Goal: Task Accomplishment & Management: Complete application form

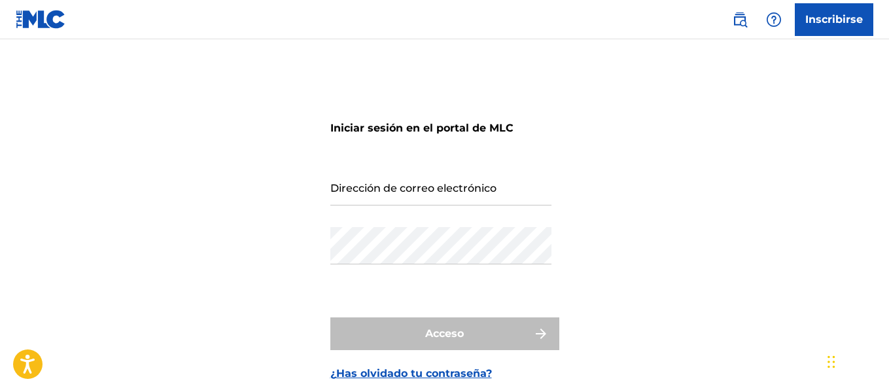
click at [841, 28] on link "Inscribirse" at bounding box center [834, 19] width 79 height 33
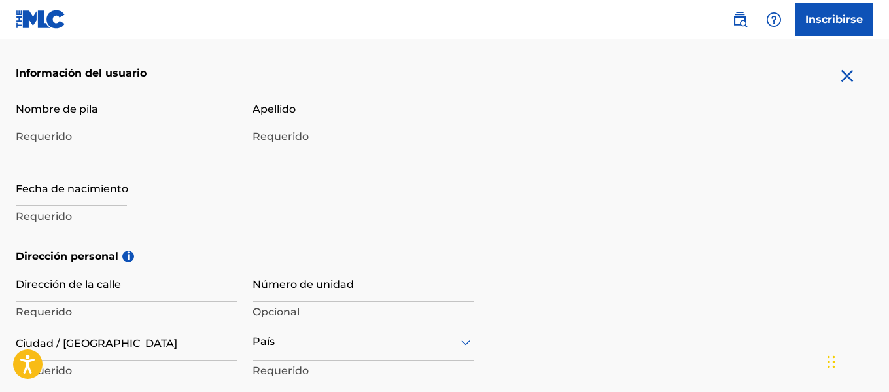
scroll to position [142, 0]
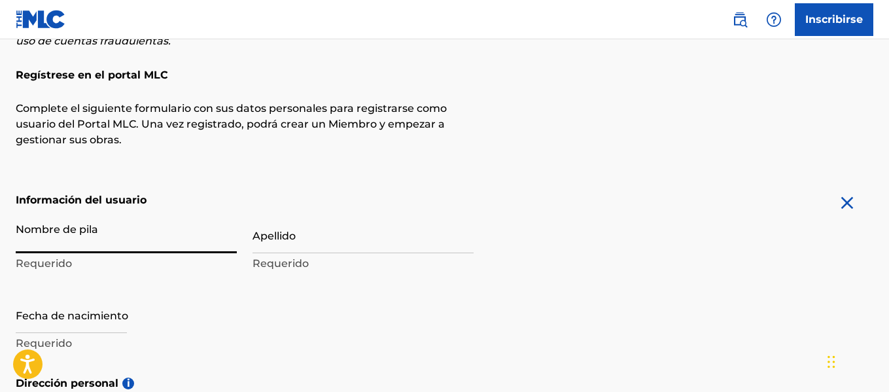
click at [65, 236] on input "Nombre de pila" at bounding box center [126, 234] width 221 height 37
type input "[PERSON_NAME]"
type input "duberge 18"
type input "libertador [PERSON_NAME] casa no. 04"
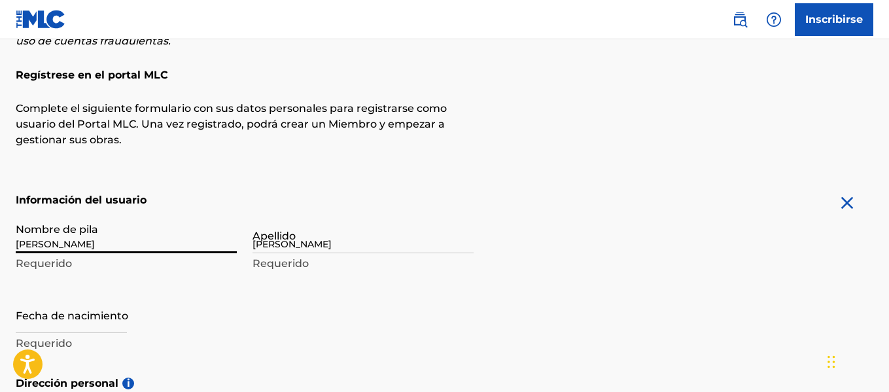
type input "[PERSON_NAME][DATE]"
type input "[GEOGRAPHIC_DATA]"
type input "[EMAIL_ADDRESS][DOMAIN_NAME]"
type input "Sign up"
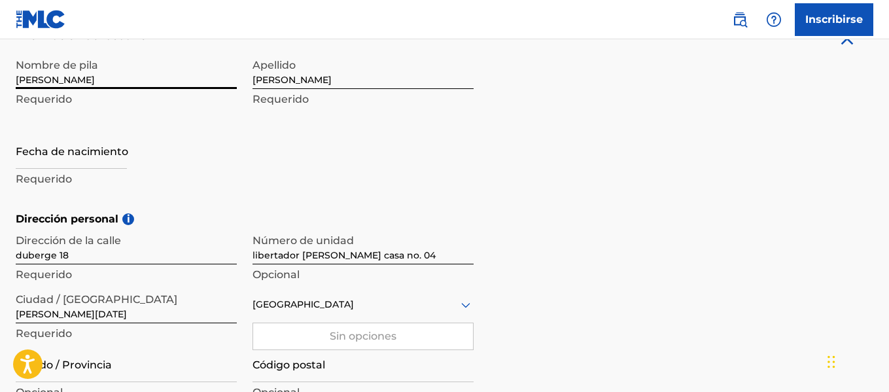
scroll to position [330, 0]
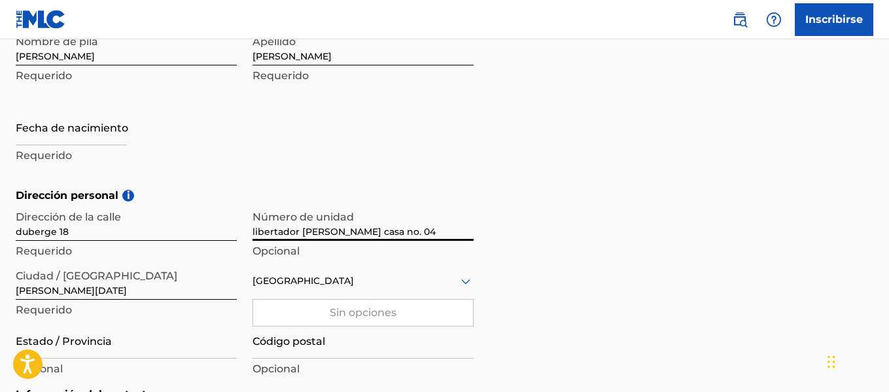
click at [428, 228] on input "libertador [PERSON_NAME] casa no. 04" at bounding box center [363, 221] width 221 height 37
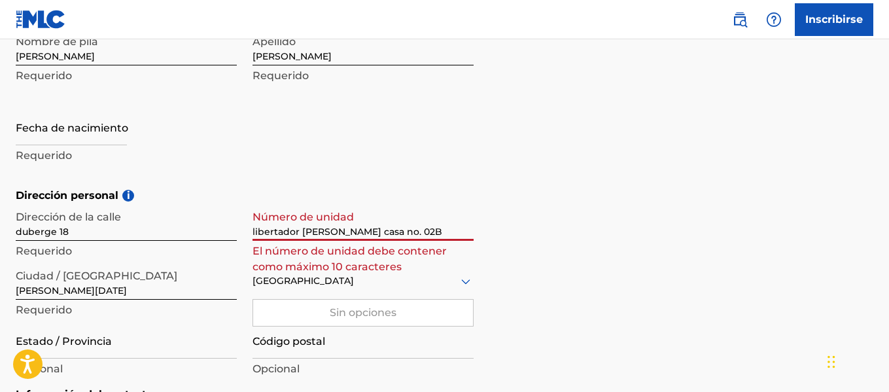
click at [779, 256] on div "Dirección personal i Dirección de la [STREET_ADDRESS][PERSON_NAME] libertador […" at bounding box center [445, 287] width 858 height 199
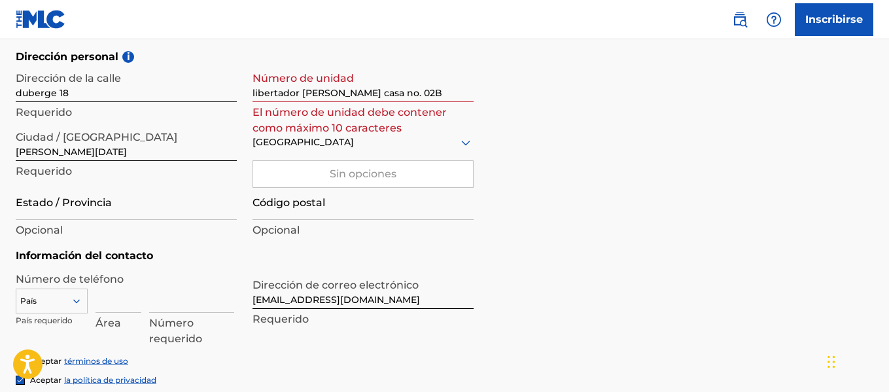
scroll to position [395, 0]
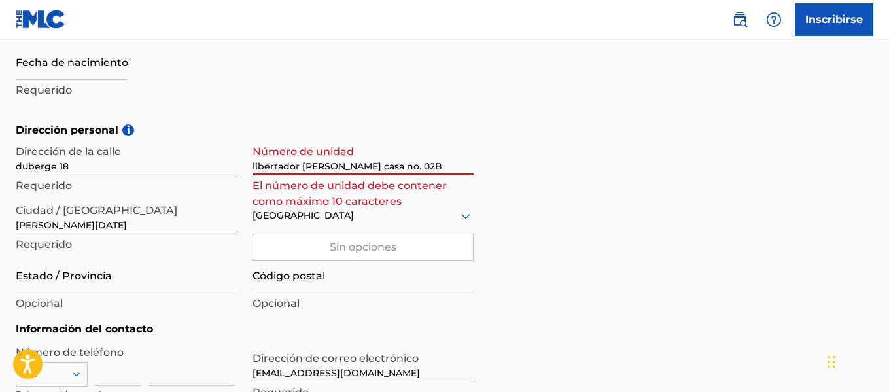
click at [390, 167] on input "libertador [PERSON_NAME] casa no. 02B" at bounding box center [363, 156] width 221 height 37
click at [558, 255] on div "Dirección personal i Dirección de la [STREET_ADDRESS][PERSON_NAME] Requerido Nú…" at bounding box center [445, 221] width 858 height 199
click at [425, 168] on input "libertador [PERSON_NAME] casa no 02B" at bounding box center [363, 156] width 221 height 37
drag, startPoint x: 387, startPoint y: 169, endPoint x: 374, endPoint y: 167, distance: 13.2
click at [374, 167] on input "libertador [PERSON_NAME] casa no 02B" at bounding box center [363, 156] width 221 height 37
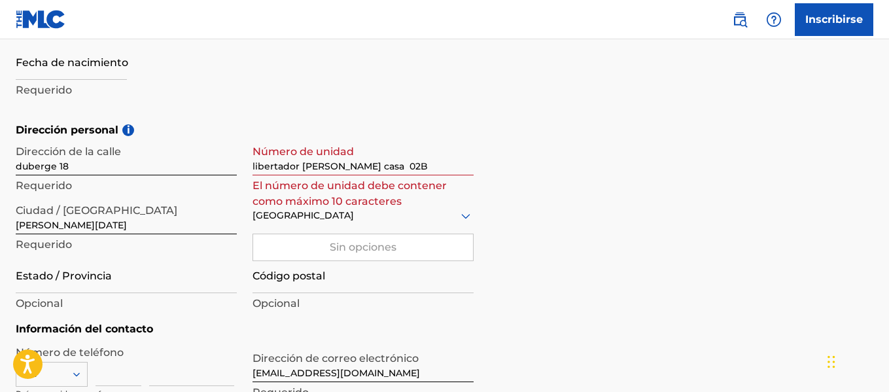
click at [765, 202] on div "Dirección personal i Dirección de la [STREET_ADDRESS][PERSON_NAME] Requerido Nú…" at bounding box center [445, 221] width 858 height 199
drag, startPoint x: 375, startPoint y: 166, endPoint x: 351, endPoint y: 164, distance: 23.6
click at [351, 164] on input "libertador [PERSON_NAME] casa 02B" at bounding box center [363, 156] width 221 height 37
click at [740, 279] on div "Dirección personal i Dirección de la [STREET_ADDRESS][PERSON_NAME] Requerido Nú…" at bounding box center [445, 221] width 858 height 199
drag, startPoint x: 278, startPoint y: 156, endPoint x: 133, endPoint y: 156, distance: 144.6
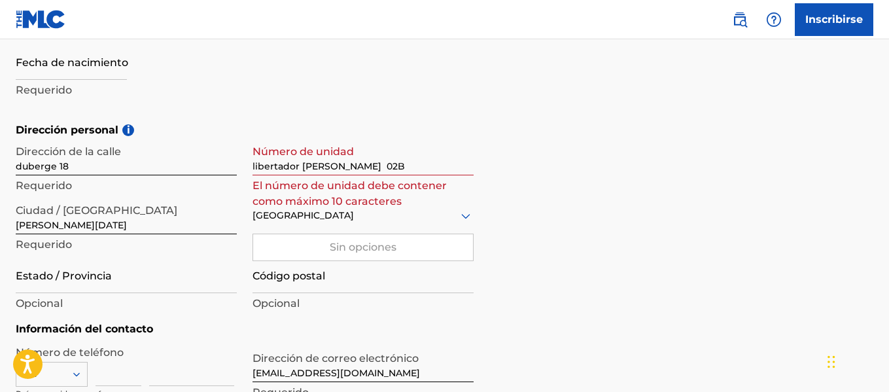
click at [133, 156] on div "Dirección de la [STREET_ADDRESS][PERSON_NAME] Requerido Número de unidad libert…" at bounding box center [245, 226] width 458 height 177
click at [345, 158] on input "libertador [PERSON_NAME] 02B" at bounding box center [363, 156] width 221 height 37
drag, startPoint x: 353, startPoint y: 167, endPoint x: 236, endPoint y: 168, distance: 117.1
click at [221, 172] on div "Dirección de la [STREET_ADDRESS][PERSON_NAME] Requerido Número de unidad libert…" at bounding box center [245, 226] width 458 height 177
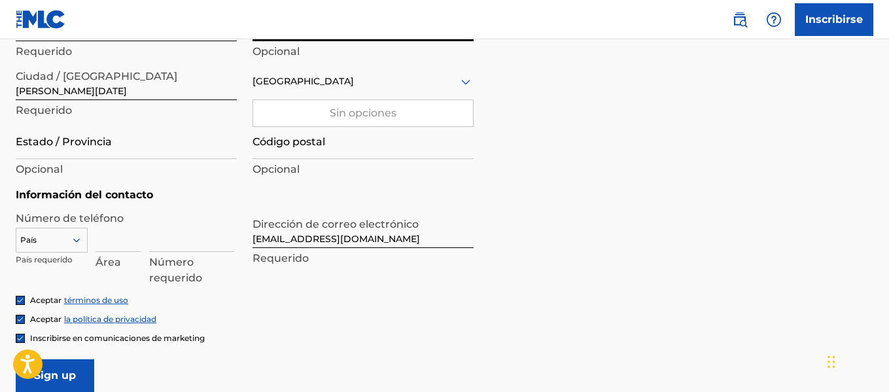
scroll to position [592, 0]
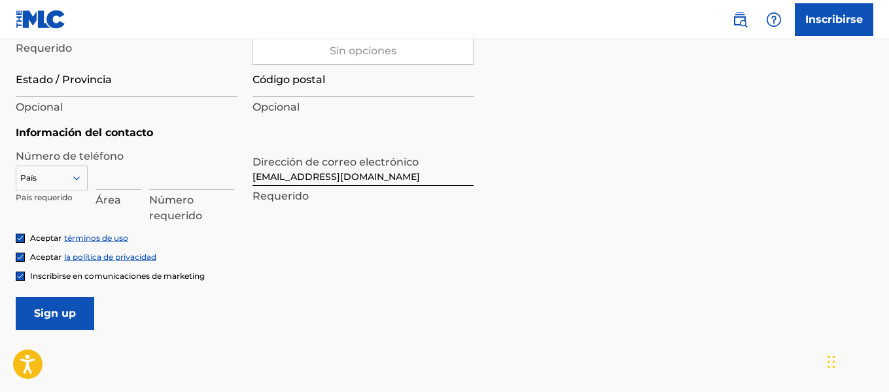
type input "02B"
click at [357, 89] on input "Código postal" at bounding box center [363, 78] width 221 height 37
type input "11050"
type input "829"
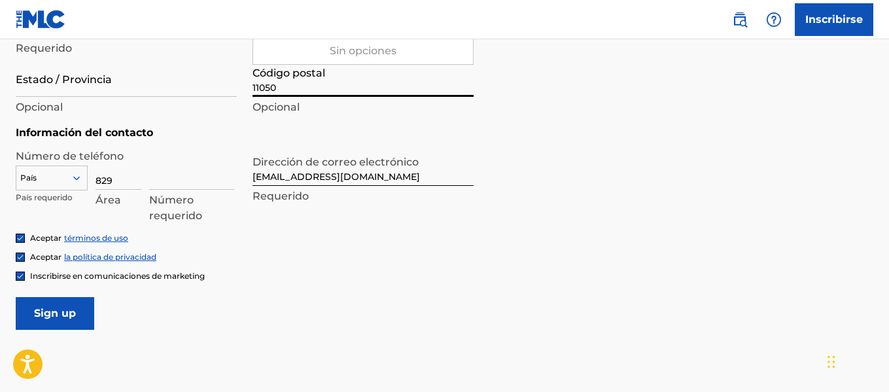
type input "8013763"
click at [657, 222] on form "Información del usuario Nombre de pila [PERSON_NAME] Requerido Apellido [PERSON…" at bounding box center [445, 36] width 858 height 587
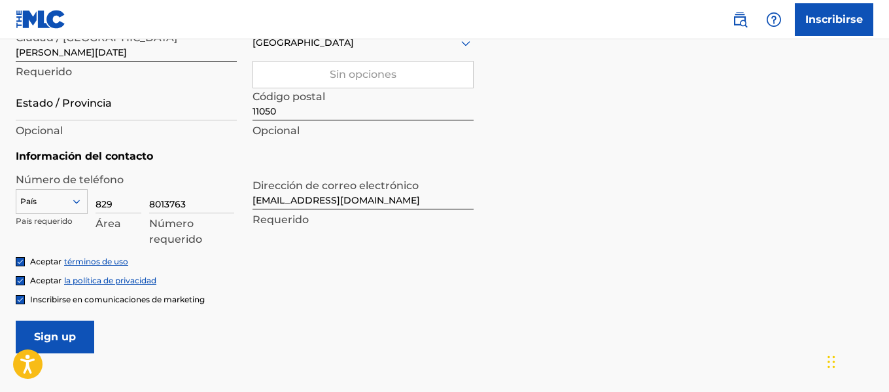
scroll to position [526, 0]
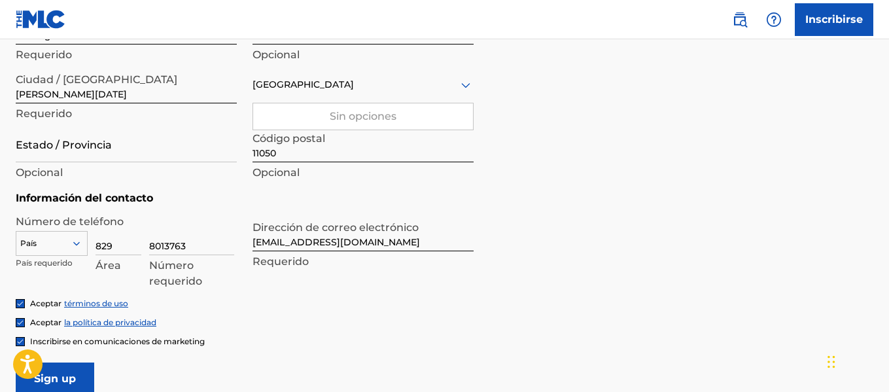
drag, startPoint x: 114, startPoint y: 246, endPoint x: 123, endPoint y: 243, distance: 9.5
click at [115, 246] on input "829" at bounding box center [119, 236] width 46 height 37
click at [202, 242] on input "8013763" at bounding box center [191, 236] width 85 height 37
click at [108, 151] on input "Estado / Provincia" at bounding box center [126, 143] width 221 height 37
type input "distrino nacional"
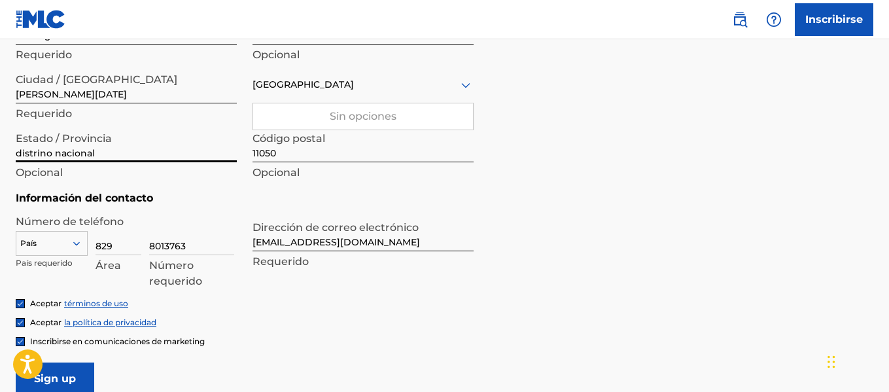
click at [673, 187] on div "Dirección personal i Dirección de la [STREET_ADDRESS][PERSON_NAME] Requerido Nú…" at bounding box center [445, 90] width 858 height 199
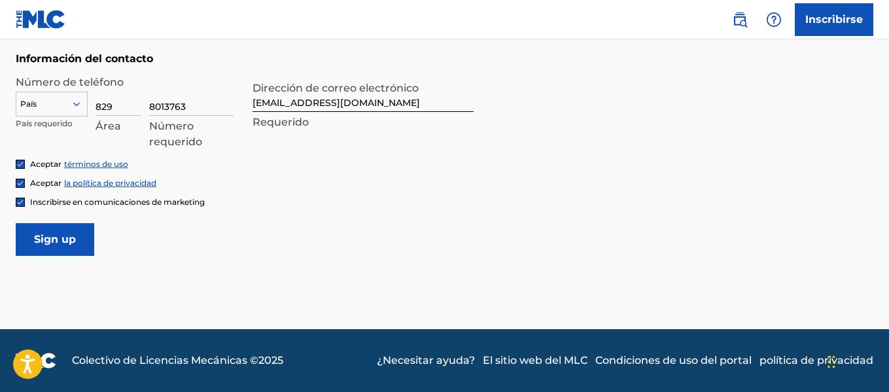
drag, startPoint x: 207, startPoint y: 103, endPoint x: 200, endPoint y: 103, distance: 7.9
click at [207, 103] on input "8013763" at bounding box center [191, 97] width 85 height 37
click at [127, 104] on input "829" at bounding box center [119, 97] width 46 height 37
click at [71, 245] on input "Sign up" at bounding box center [55, 239] width 79 height 33
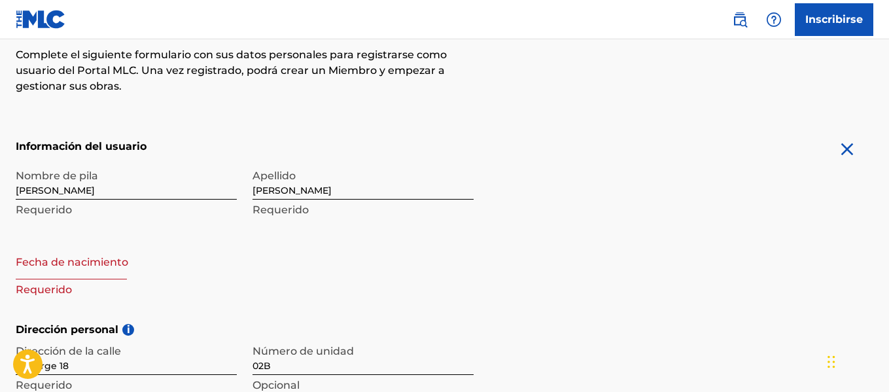
scroll to position [219, 0]
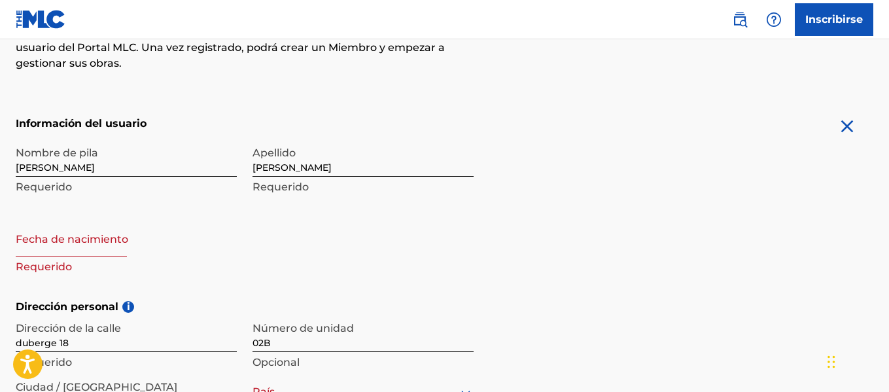
click at [43, 250] on input "text" at bounding box center [71, 237] width 111 height 37
select select "7"
select select "2025"
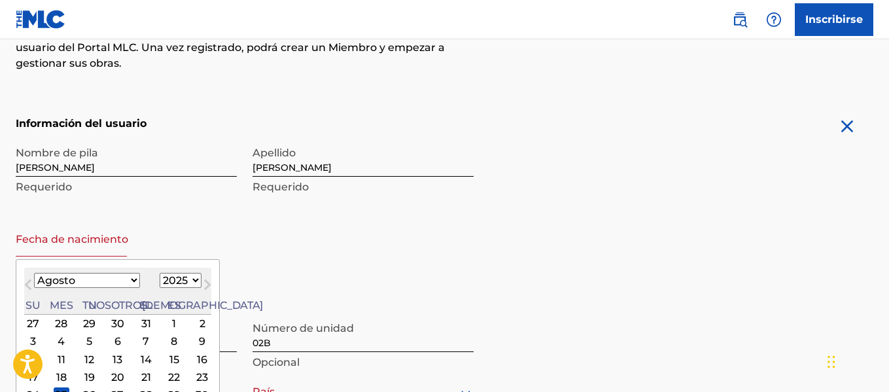
type input "[DATE]"
select select "4"
select select "2024"
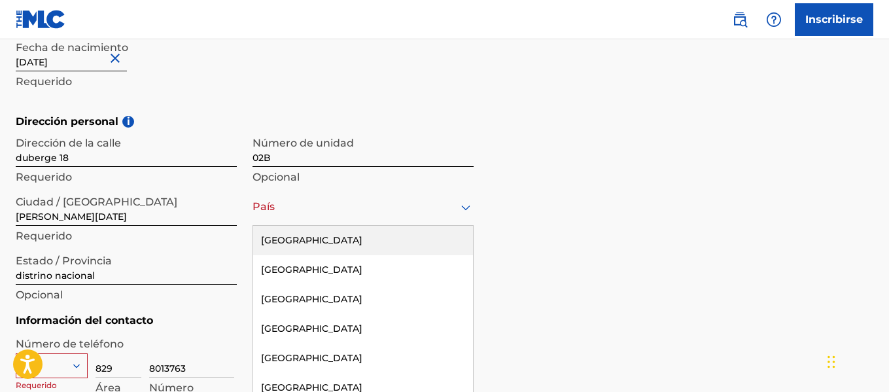
click at [345, 214] on div "223 results available. Use Up and Down to choose options, press Enter to select…" at bounding box center [363, 206] width 221 height 37
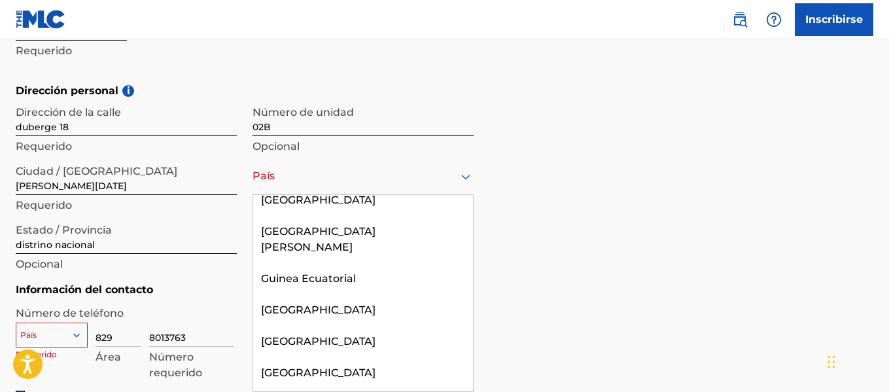
scroll to position [1701, 0]
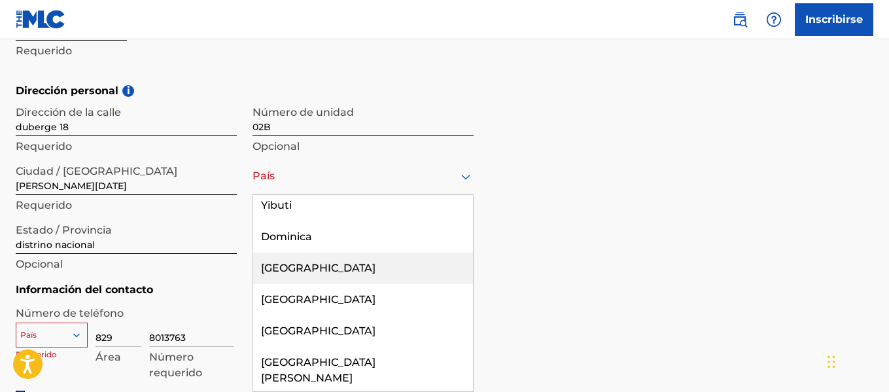
click at [365, 253] on div "[GEOGRAPHIC_DATA]" at bounding box center [363, 268] width 220 height 31
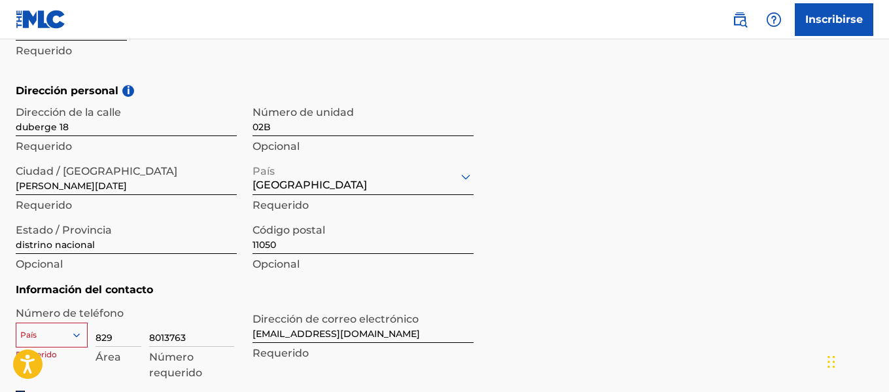
click at [869, 275] on div "Dirección personal i Dirección de la [STREET_ADDRESS][PERSON_NAME] Opcional Ciu…" at bounding box center [445, 182] width 858 height 199
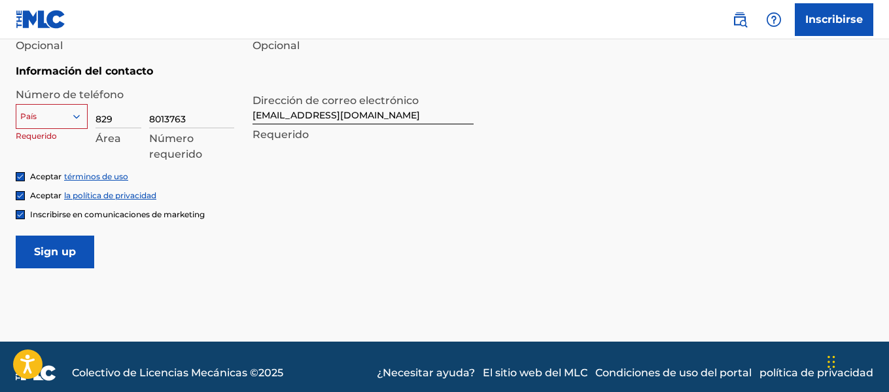
scroll to position [665, 0]
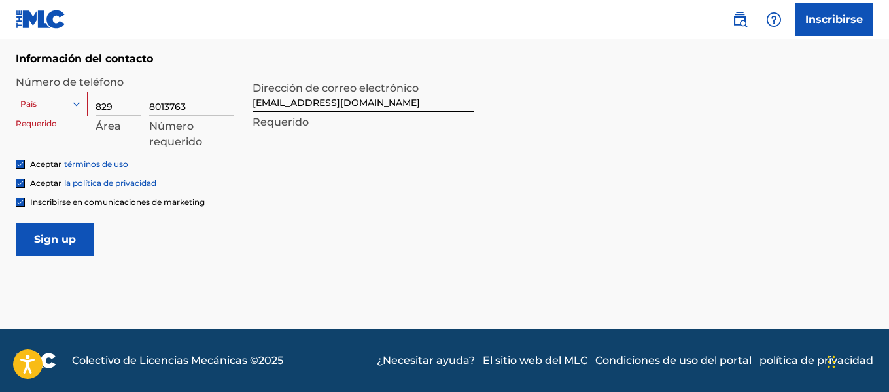
click at [49, 109] on div at bounding box center [51, 104] width 71 height 14
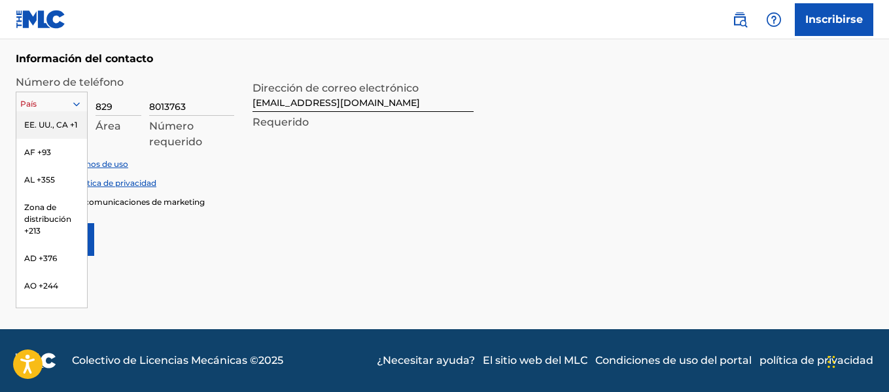
click at [50, 133] on div "EE. UU., CA +1" at bounding box center [51, 124] width 71 height 27
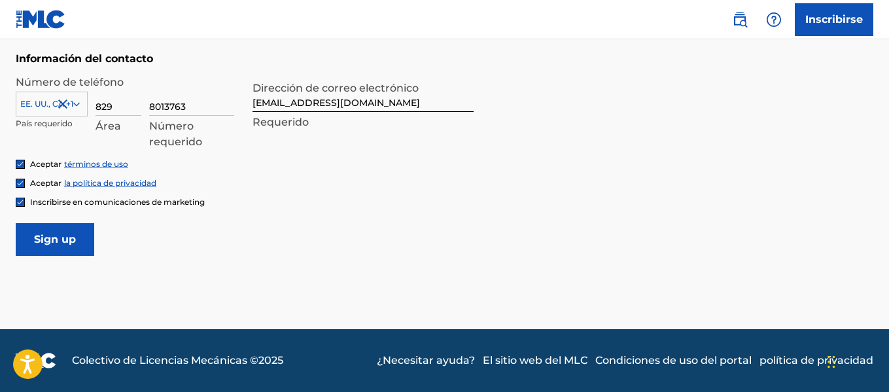
click at [845, 19] on font "Inscribirse" at bounding box center [834, 19] width 58 height 12
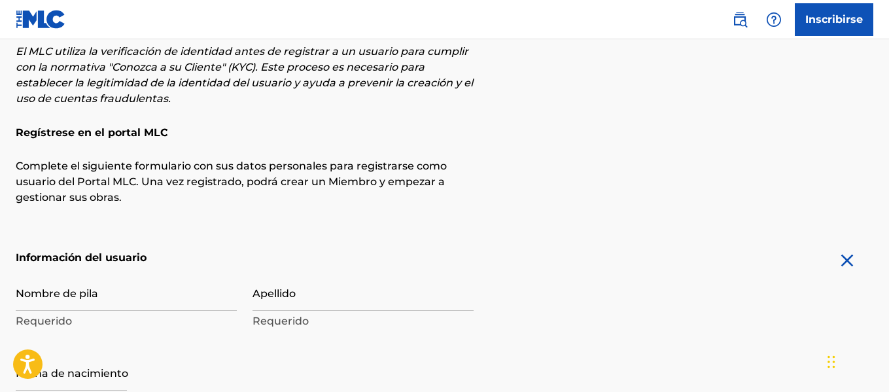
scroll to position [196, 0]
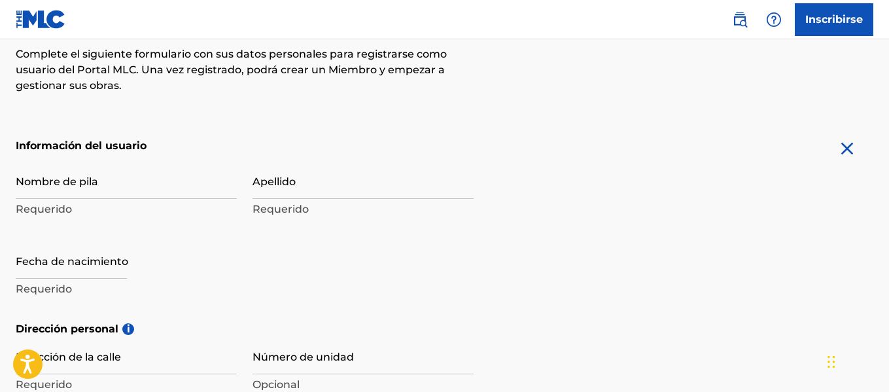
click at [101, 184] on input "Nombre de pila" at bounding box center [126, 180] width 221 height 37
type input "[PERSON_NAME]"
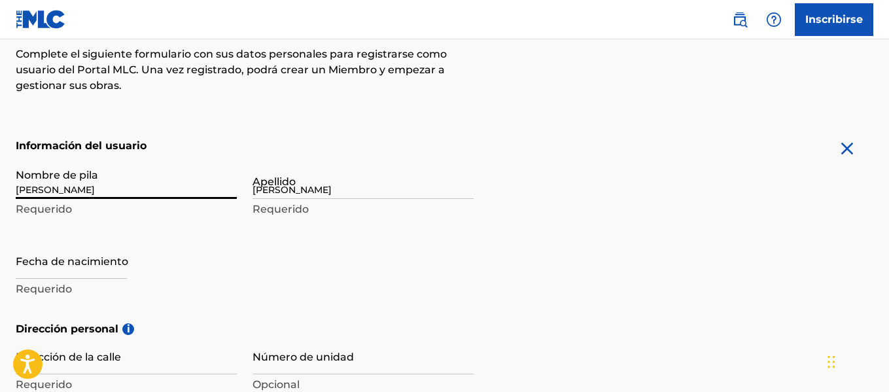
type input "duberge 18"
type input "libertador [PERSON_NAME] casa no. 04"
type input "[PERSON_NAME][DATE]"
type input "[GEOGRAPHIC_DATA]"
type input "[EMAIL_ADDRESS][DOMAIN_NAME]"
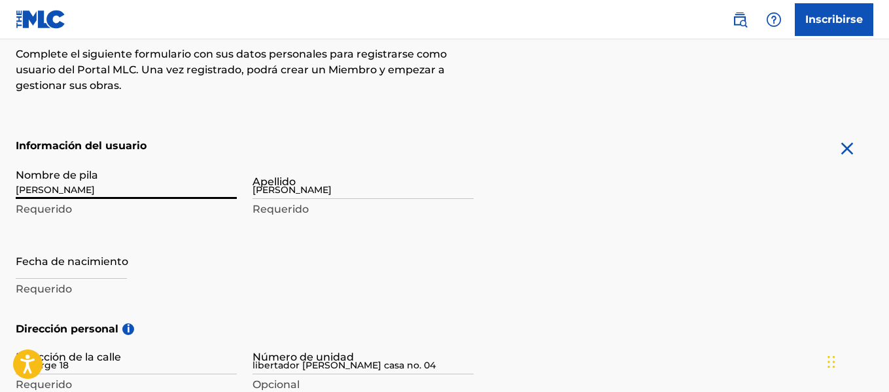
type input "Sign up"
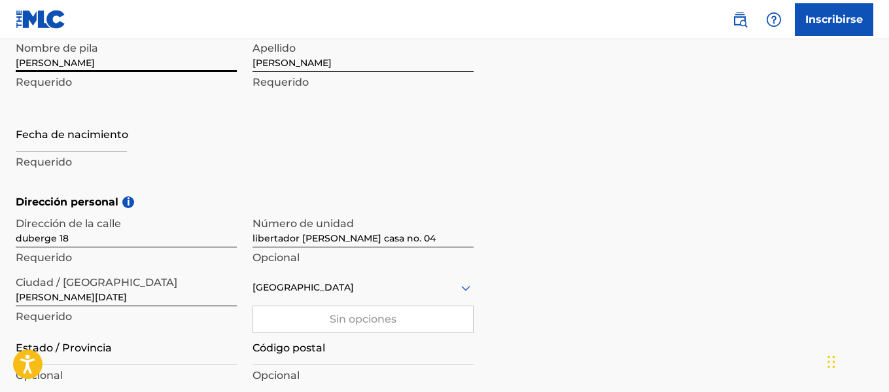
scroll to position [395, 0]
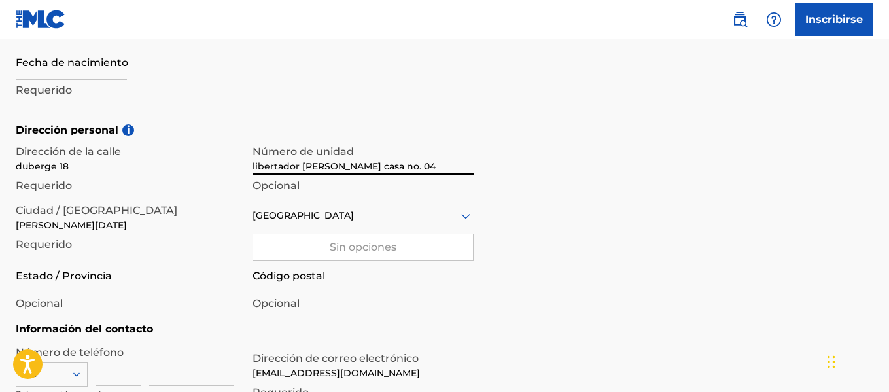
drag, startPoint x: 388, startPoint y: 166, endPoint x: 188, endPoint y: 167, distance: 200.2
click at [188, 167] on div "Dirección de la [STREET_ADDRESS][PERSON_NAME] Requerido Número de unidad libert…" at bounding box center [245, 226] width 458 height 177
click at [274, 170] on input "04" at bounding box center [363, 156] width 221 height 37
type input "0"
type input "04B"
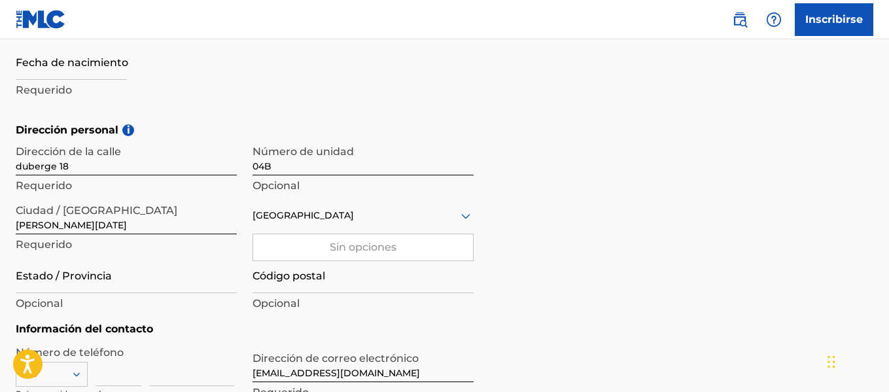
drag, startPoint x: 868, startPoint y: 316, endPoint x: 597, endPoint y: 249, distance: 279.2
click at [864, 315] on div "Dirección personal i Dirección de la [STREET_ADDRESS][PERSON_NAME] Requerido Nú…" at bounding box center [445, 221] width 858 height 199
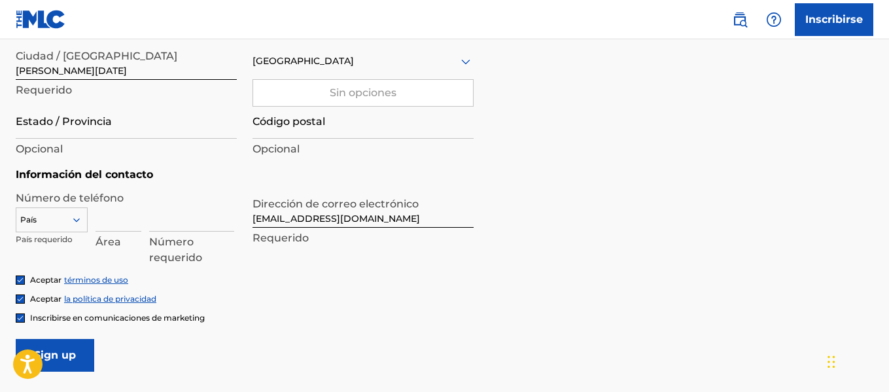
scroll to position [526, 0]
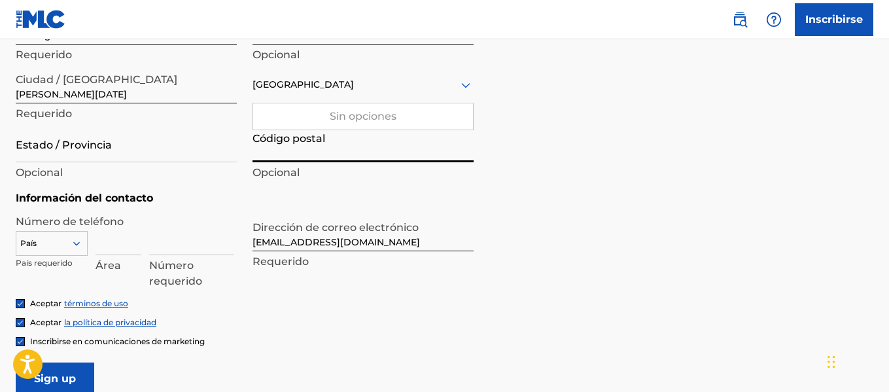
click at [311, 154] on input "Código postal" at bounding box center [363, 143] width 221 height 37
type input "11050"
type input "829"
type input "8013763"
drag, startPoint x: 624, startPoint y: 241, endPoint x: 586, endPoint y: 252, distance: 40.2
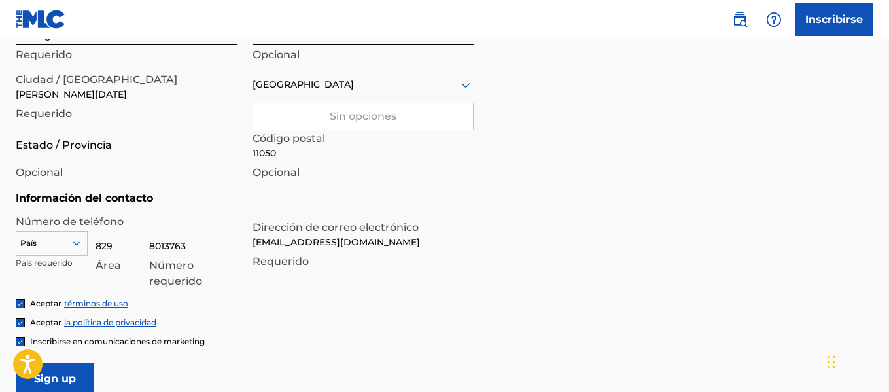
click at [628, 239] on form "Información del usuario Nombre de pila [PERSON_NAME] Requerido Apellido [PERSON…" at bounding box center [445, 101] width 858 height 587
click at [77, 246] on div "País" at bounding box center [52, 241] width 72 height 20
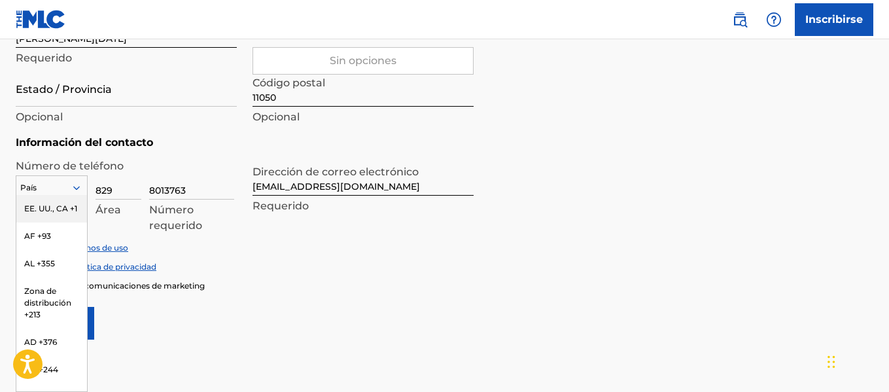
click at [36, 209] on font "EE. UU., CA +1" at bounding box center [50, 208] width 53 height 10
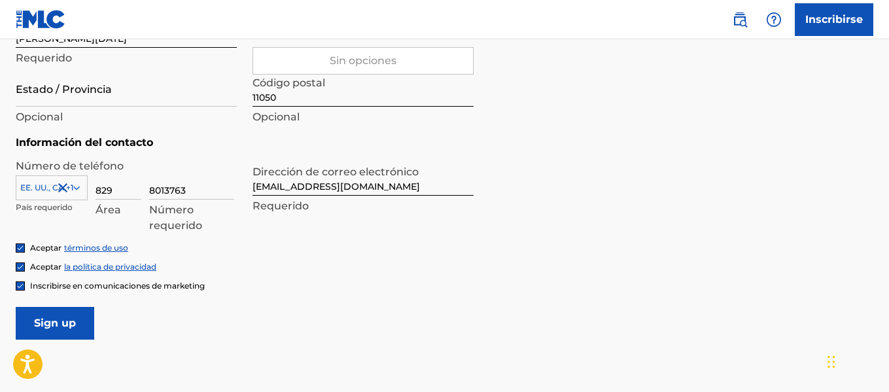
click at [210, 201] on div "8013763 Número requerido" at bounding box center [191, 191] width 85 height 59
click at [209, 192] on input "8013763" at bounding box center [191, 180] width 85 height 37
click at [543, 244] on div "Aceptar términos de uso" at bounding box center [445, 247] width 858 height 11
click at [130, 90] on input "Estado / Provincia" at bounding box center [126, 87] width 221 height 37
type input "distrino nacional"
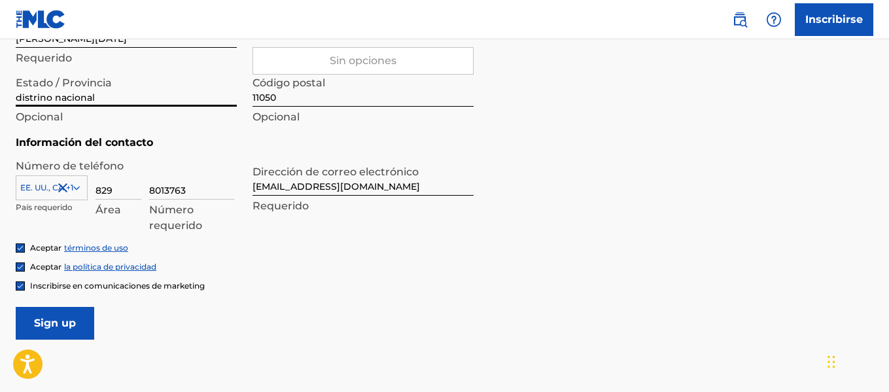
click at [589, 194] on form "Información del usuario Nombre de pila [PERSON_NAME] Requerido Apellido [PERSON…" at bounding box center [445, 46] width 858 height 587
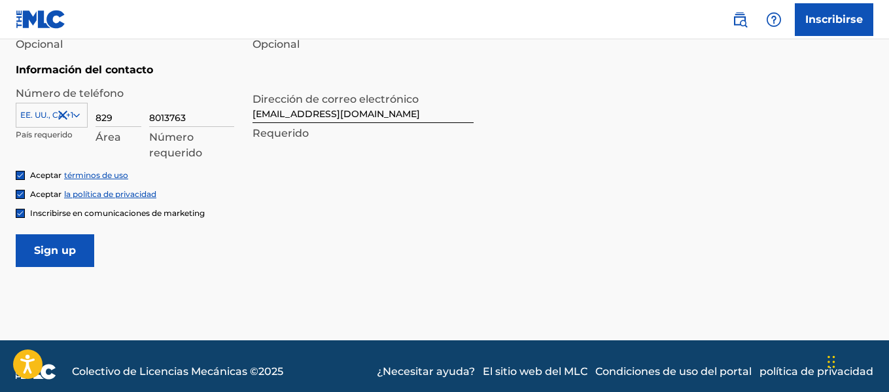
scroll to position [665, 0]
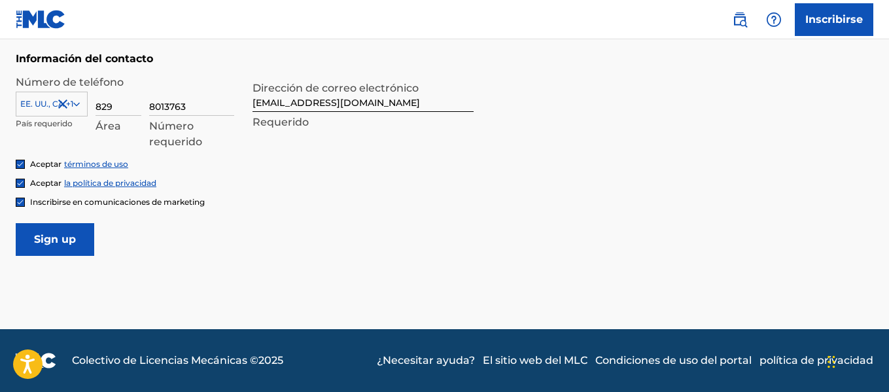
click at [59, 238] on input "Sign up" at bounding box center [55, 239] width 79 height 33
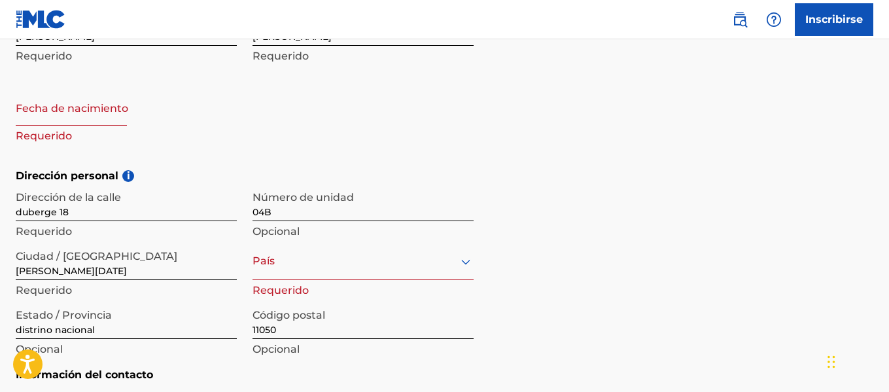
click at [325, 266] on div "option , selected. Select is focused ,type to refine list, press Down to open t…" at bounding box center [363, 261] width 221 height 37
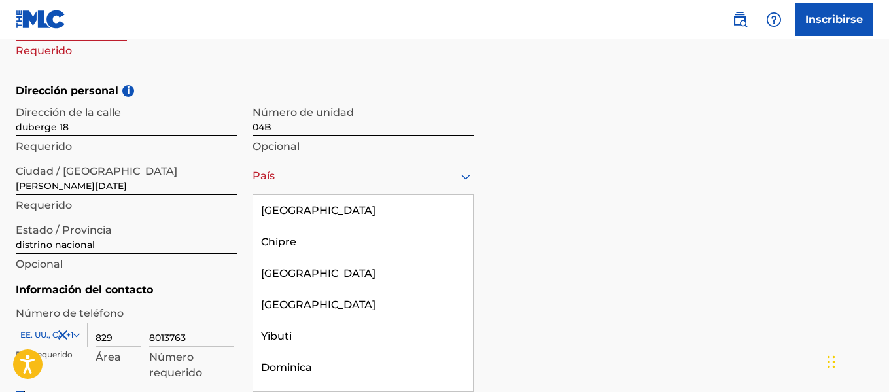
scroll to position [1701, 0]
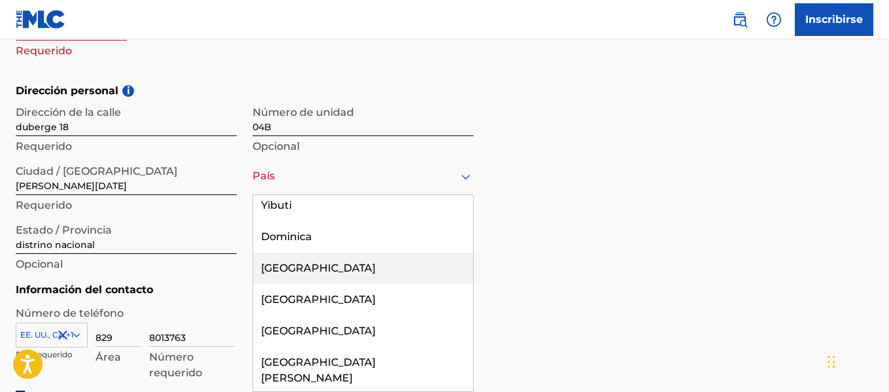
click at [302, 262] on font "[GEOGRAPHIC_DATA]" at bounding box center [318, 268] width 115 height 12
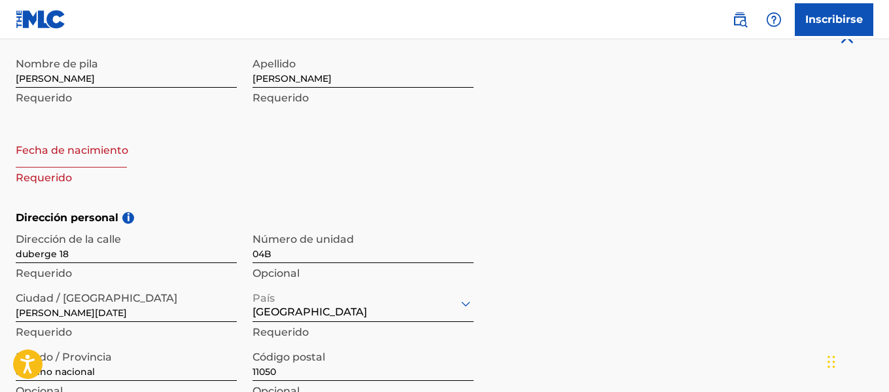
scroll to position [304, 0]
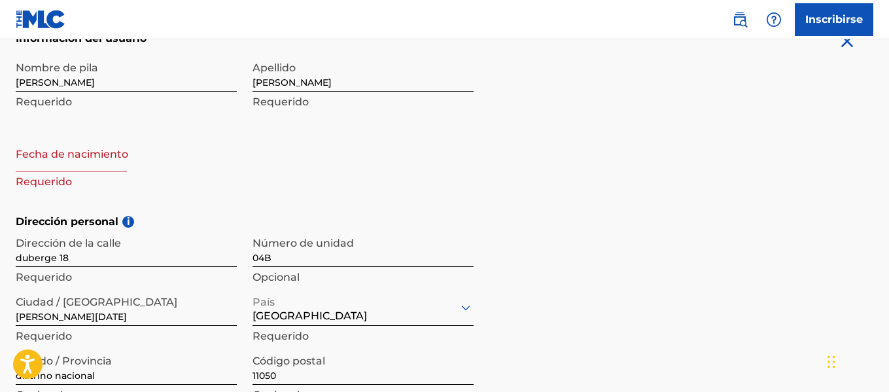
select select "7"
select select "2025"
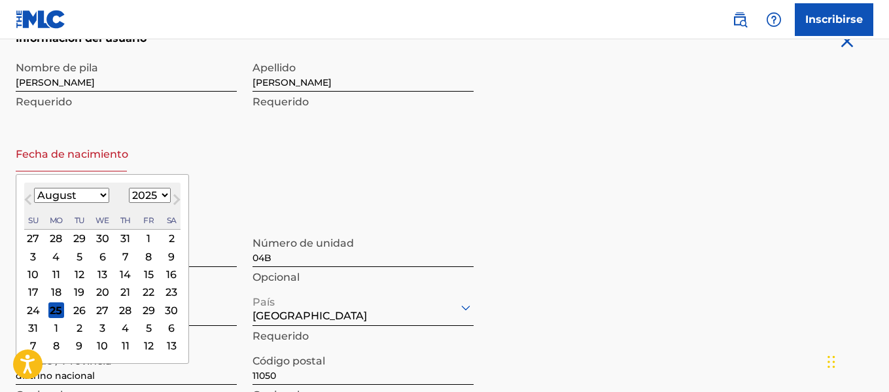
click at [47, 153] on input "text" at bounding box center [71, 152] width 111 height 37
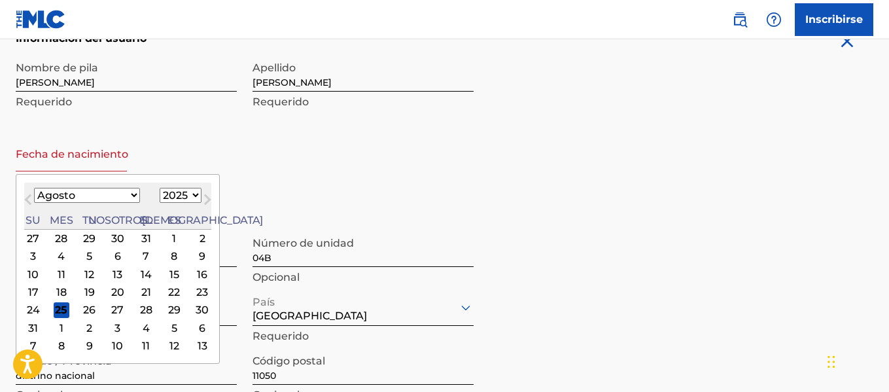
type input "[DATE]"
select select "4"
select select "2024"
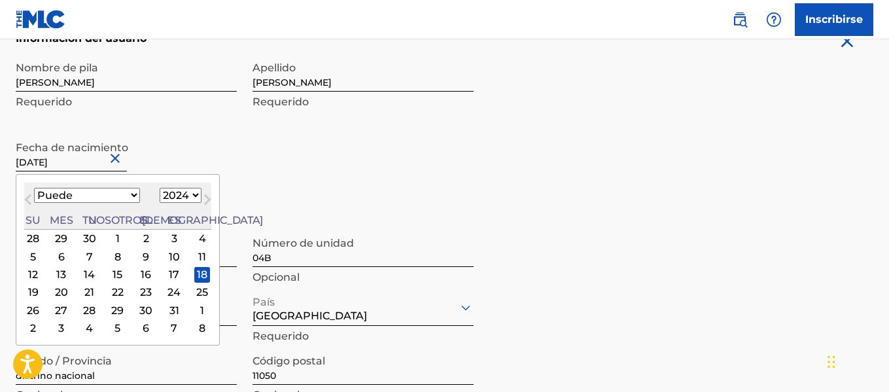
click at [636, 321] on div "Dirección personal i Dirección de la [STREET_ADDRESS][PERSON_NAME] Requerido Nú…" at bounding box center [445, 313] width 858 height 199
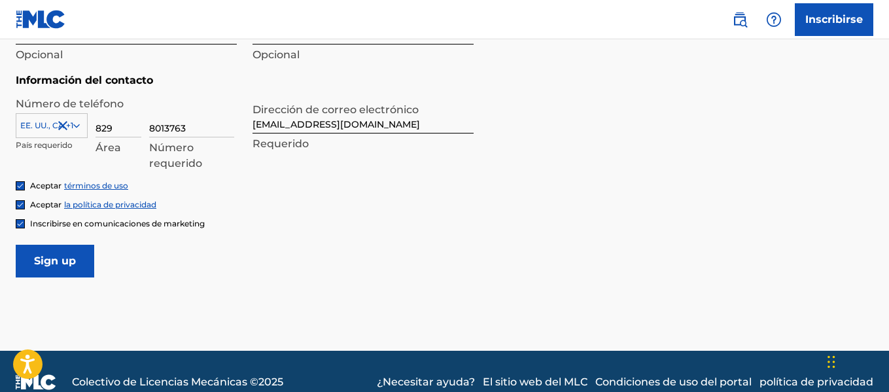
scroll to position [665, 0]
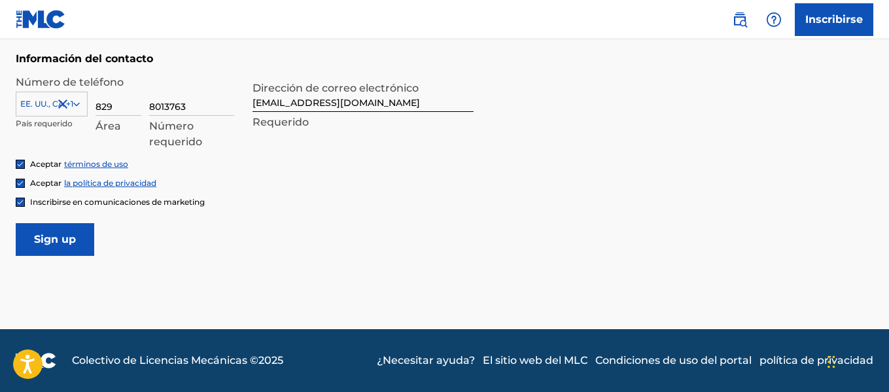
click at [66, 242] on input "Sign up" at bounding box center [55, 239] width 79 height 33
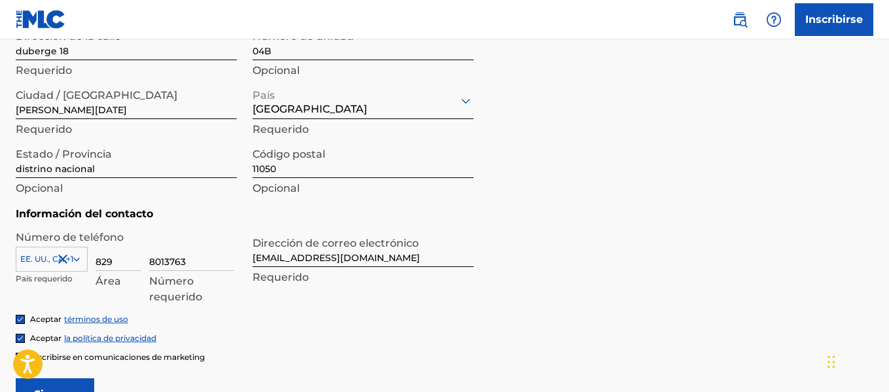
scroll to position [535, 0]
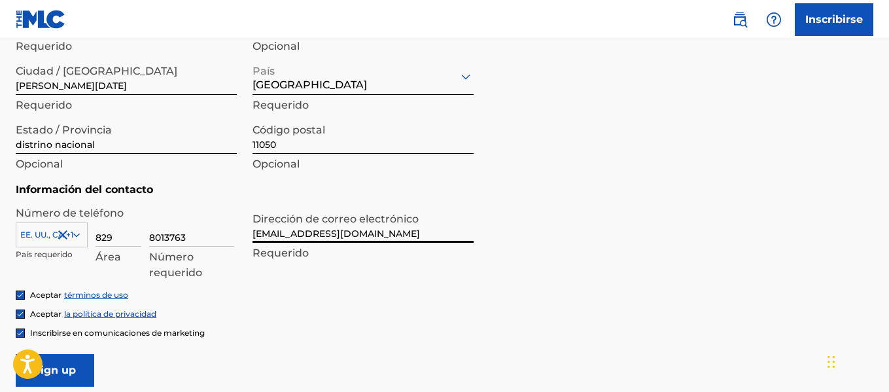
drag, startPoint x: 406, startPoint y: 230, endPoint x: 238, endPoint y: 229, distance: 168.2
click at [240, 228] on div "Número de teléfono [GEOGRAPHIC_DATA], [GEOGRAPHIC_DATA] +1 País requerido 829 Á…" at bounding box center [245, 247] width 458 height 84
type input "D"
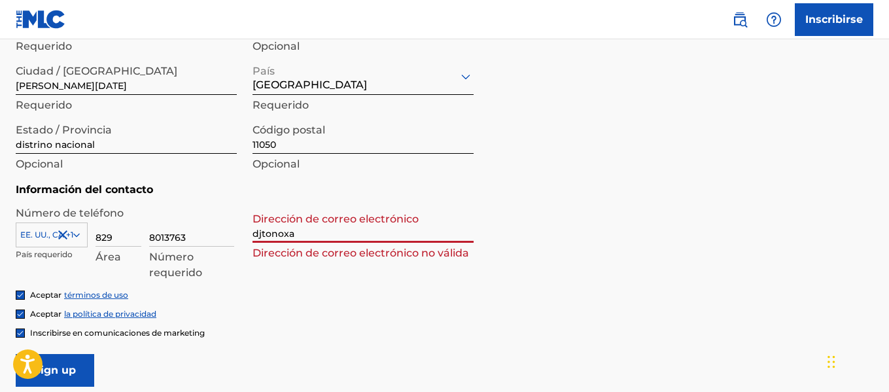
type input "[EMAIL_ADDRESS][DOMAIN_NAME]"
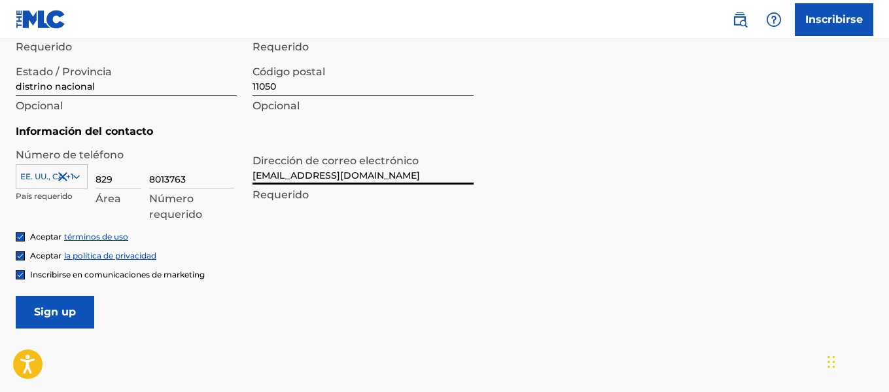
scroll to position [665, 0]
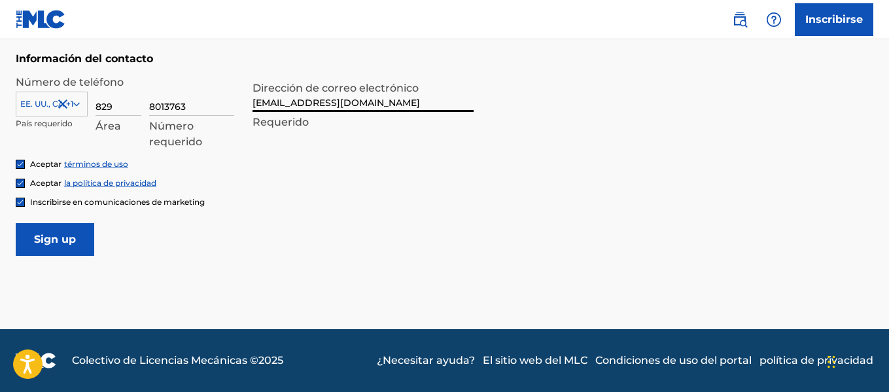
click at [27, 246] on input "Sign up" at bounding box center [55, 239] width 79 height 33
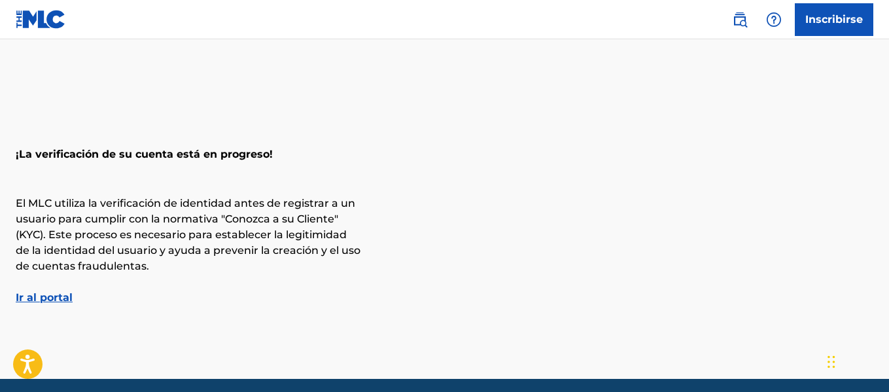
click at [43, 293] on font "Ir al portal" at bounding box center [44, 297] width 57 height 12
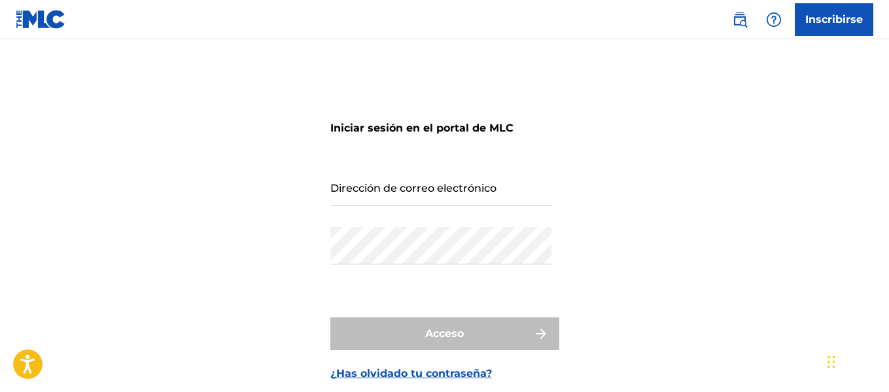
click at [374, 194] on input "Dirección de correo electrónico" at bounding box center [440, 186] width 221 height 37
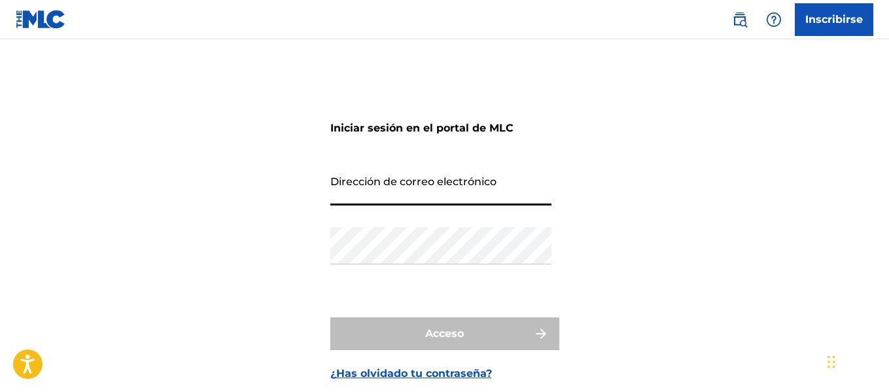
click at [393, 195] on input "Dirección de correo electrónico" at bounding box center [440, 186] width 221 height 37
click at [674, 173] on div "Iniciar sesión en el portal de MLC Dirección de correo electrónico Contraseña A…" at bounding box center [444, 237] width 889 height 330
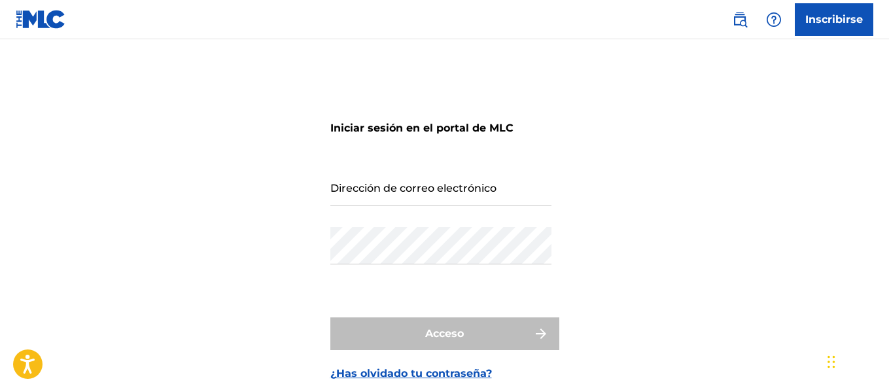
click at [417, 195] on input "Dirección de correo electrónico" at bounding box center [440, 186] width 221 height 37
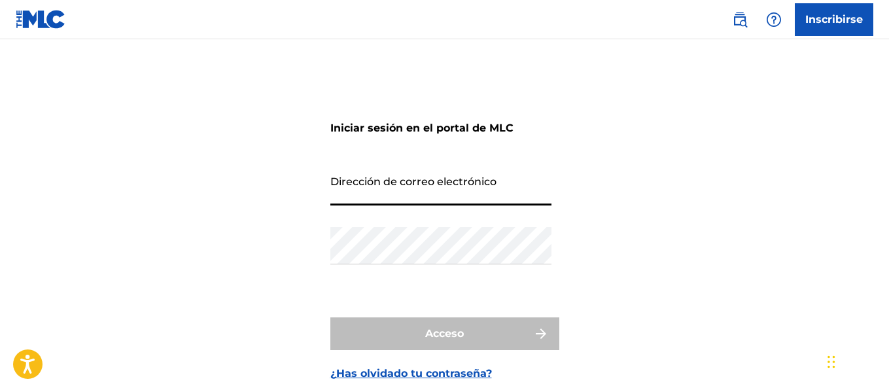
drag, startPoint x: 688, startPoint y: 217, endPoint x: 702, endPoint y: 200, distance: 22.4
click at [688, 217] on div "Iniciar sesión en el portal de MLC Dirección de correo electrónico Contraseña A…" at bounding box center [444, 237] width 889 height 330
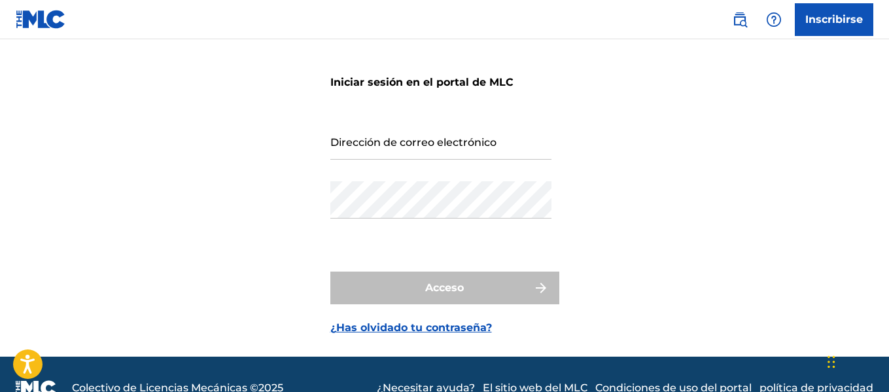
scroll to position [73, 0]
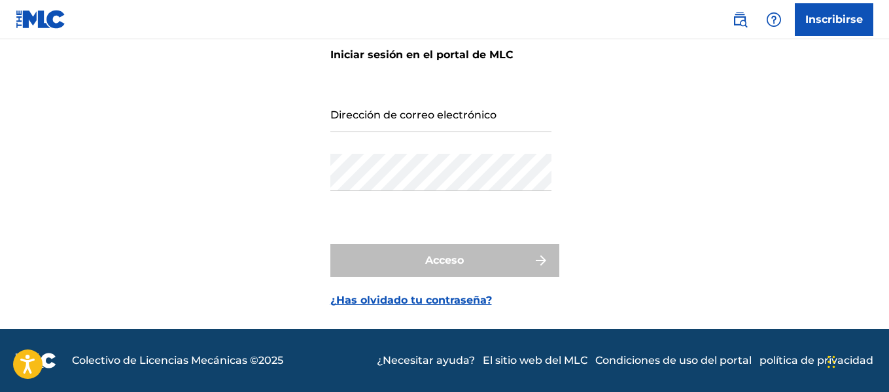
click at [445, 300] on font "¿Has olvidado tu contraseña?" at bounding box center [411, 300] width 162 height 12
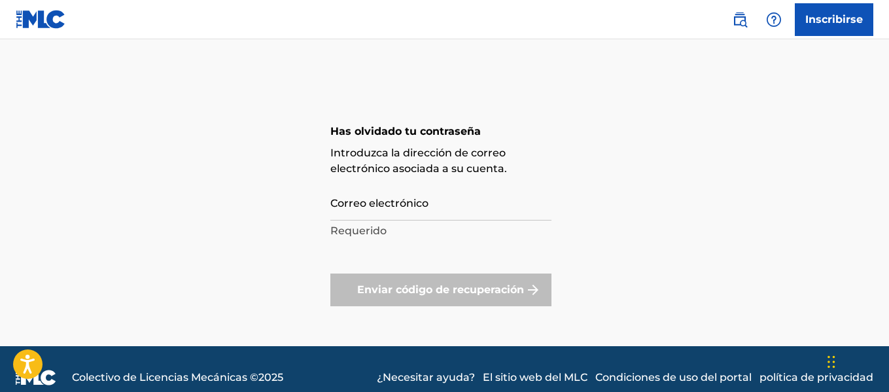
click at [366, 210] on input "Correo electrónico" at bounding box center [440, 201] width 221 height 37
type input "[EMAIL_ADDRESS][DOMAIN_NAME]"
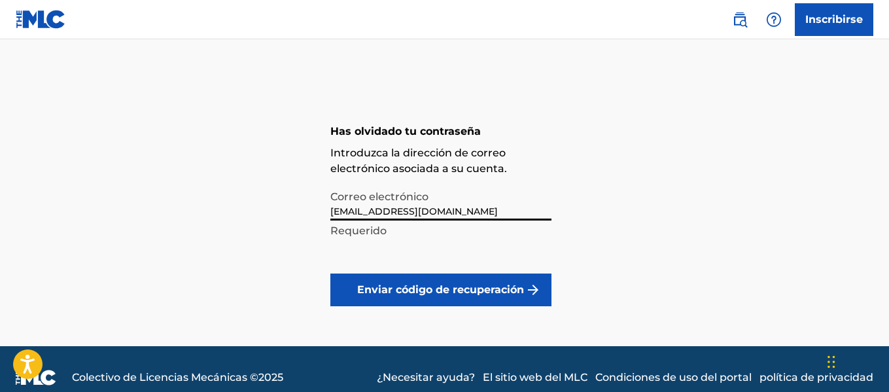
click at [393, 297] on font "Enviar código de recuperación" at bounding box center [440, 290] width 167 height 16
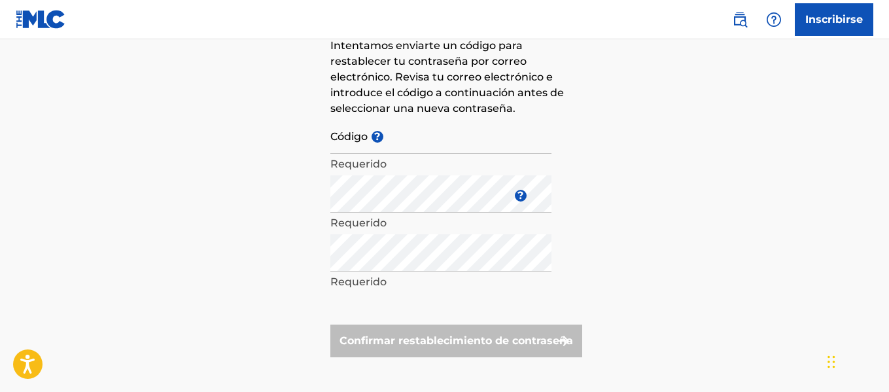
scroll to position [131, 0]
click at [422, 152] on input "Código ?" at bounding box center [440, 134] width 221 height 37
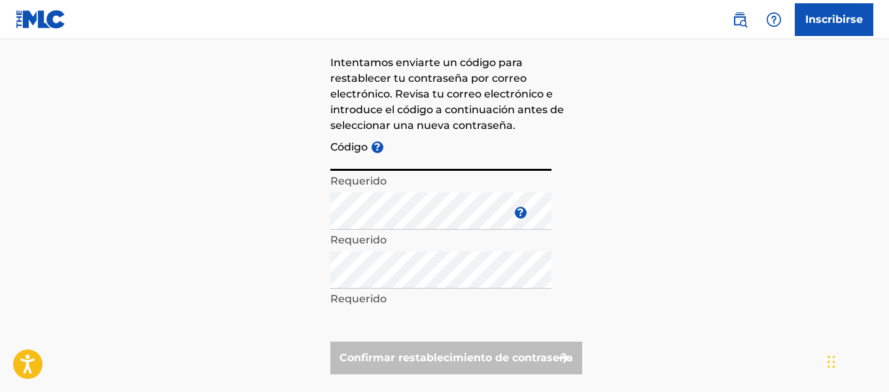
scroll to position [0, 0]
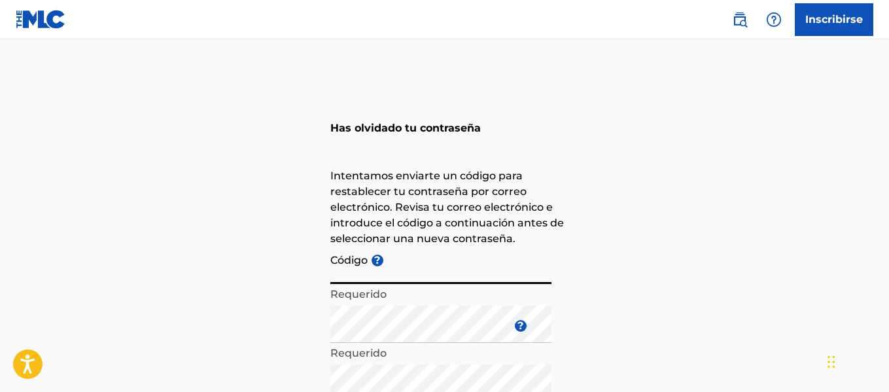
paste input "_feaf5fe6baa25164ce2baef833a0"
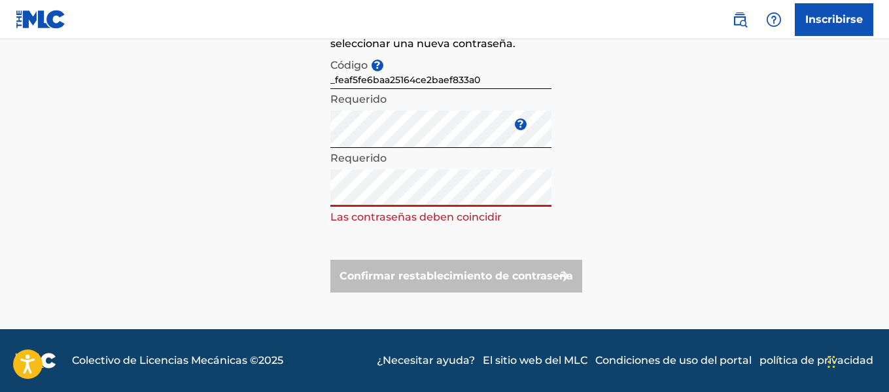
click at [262, 197] on div "Has olvidado tu contraseña Intentamos enviarte un código para restablecer tu co…" at bounding box center [444, 103] width 889 height 452
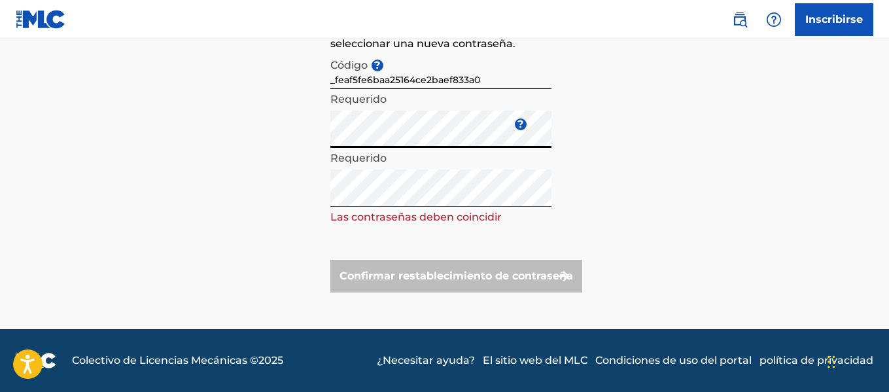
click at [241, 141] on div "Has olvidado tu contraseña Intentamos enviarte un código para restablecer tu co…" at bounding box center [444, 103] width 889 height 452
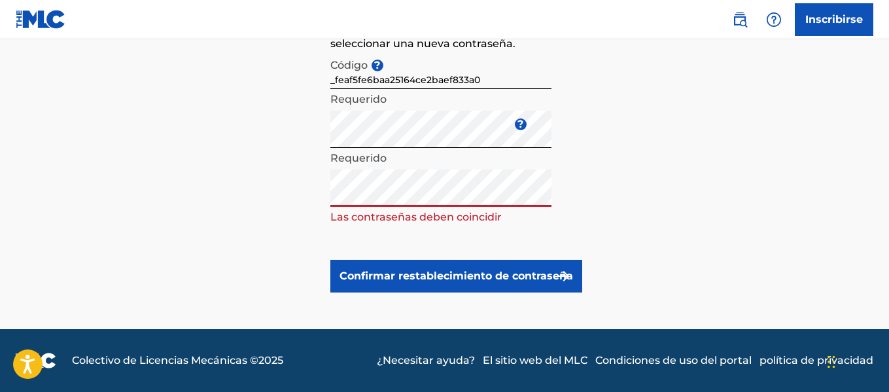
click at [258, 211] on div "Has olvidado tu contraseña Intentamos enviarte un código para restablecer tu co…" at bounding box center [444, 103] width 889 height 452
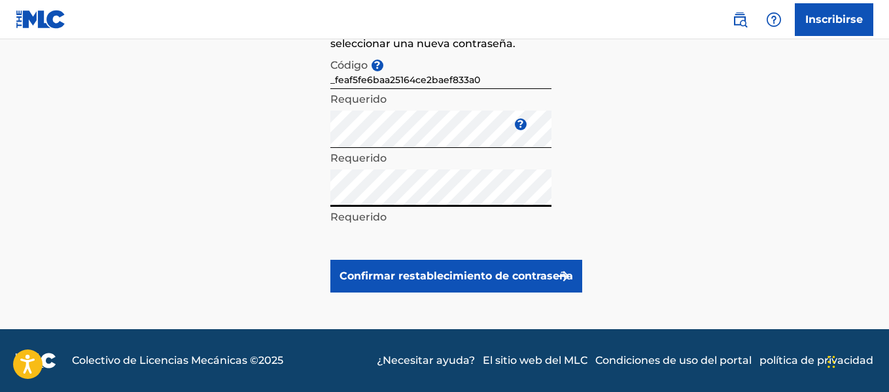
click at [514, 280] on font "Confirmar restablecimiento de contraseña" at bounding box center [457, 276] width 234 height 12
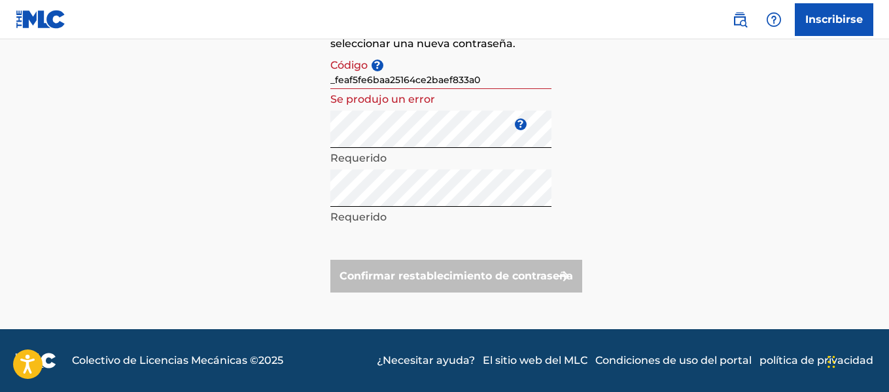
scroll to position [130, 0]
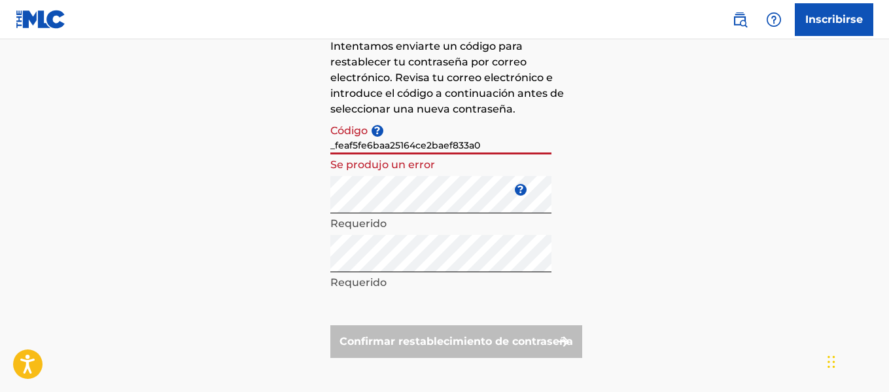
drag, startPoint x: 414, startPoint y: 145, endPoint x: 544, endPoint y: 147, distance: 130.9
click at [544, 147] on input "_feaf5fe6baa25164ce2baef833a0" at bounding box center [440, 135] width 221 height 37
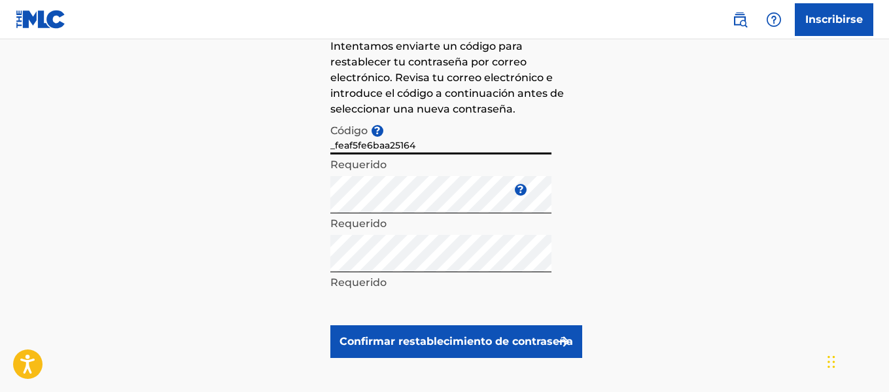
drag, startPoint x: 343, startPoint y: 145, endPoint x: 179, endPoint y: 152, distance: 164.4
click at [179, 152] on div "Has olvidado tu contraseña Intentamos enviarte un código para restablecer tu co…" at bounding box center [444, 168] width 889 height 452
click at [531, 345] on font "Confirmar restablecimiento de contraseña" at bounding box center [457, 341] width 234 height 12
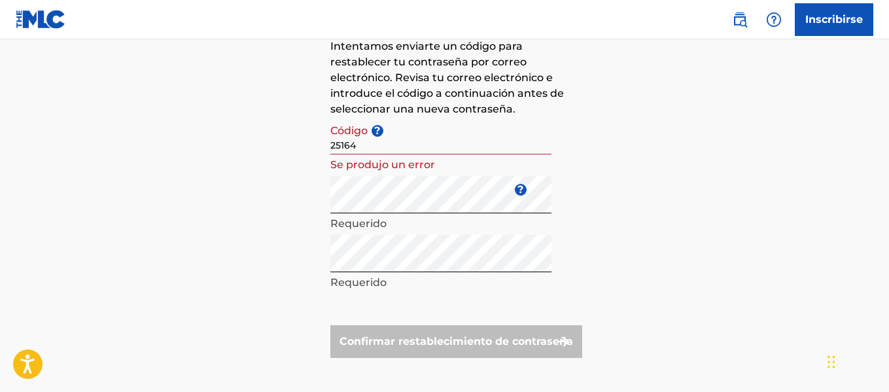
click at [378, 143] on input "25164" at bounding box center [440, 135] width 221 height 37
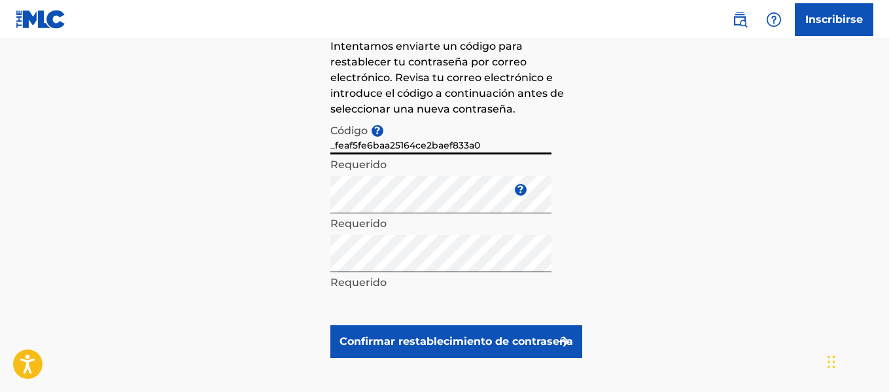
click at [412, 143] on input "_feaf5fe6baa25164ce2baef833a0" at bounding box center [440, 135] width 221 height 37
click at [539, 146] on input "_feaf5fe6baa25164ce2baef833a0" at bounding box center [440, 135] width 221 height 37
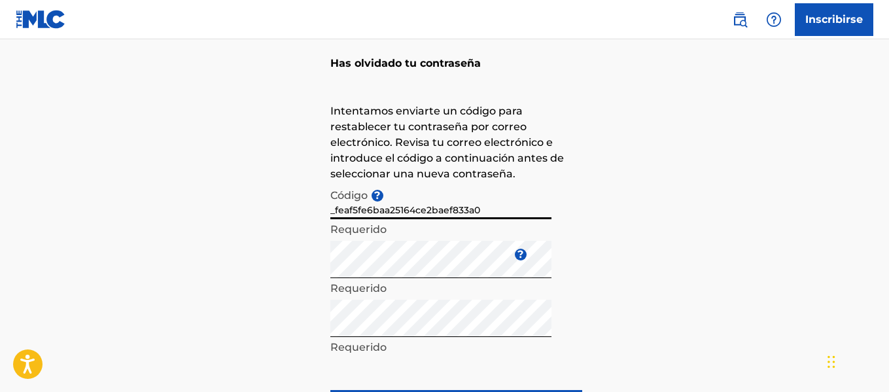
scroll to position [64, 0]
drag, startPoint x: 503, startPoint y: 205, endPoint x: 516, endPoint y: 205, distance: 12.4
click at [505, 206] on input "_feaf5fe6baa25164ce2baef833a0" at bounding box center [440, 201] width 221 height 37
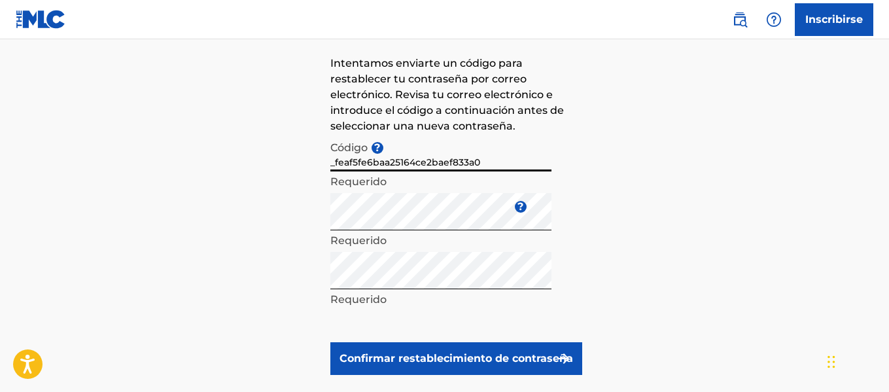
scroll to position [195, 0]
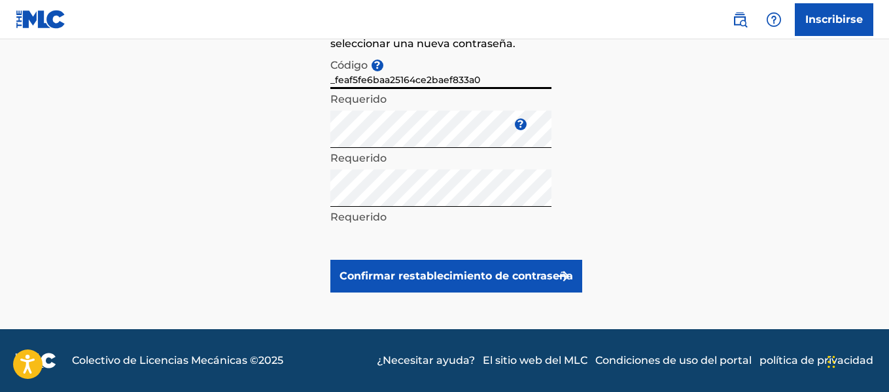
click at [425, 285] on button "Confirmar restablecimiento de contraseña" at bounding box center [456, 276] width 252 height 33
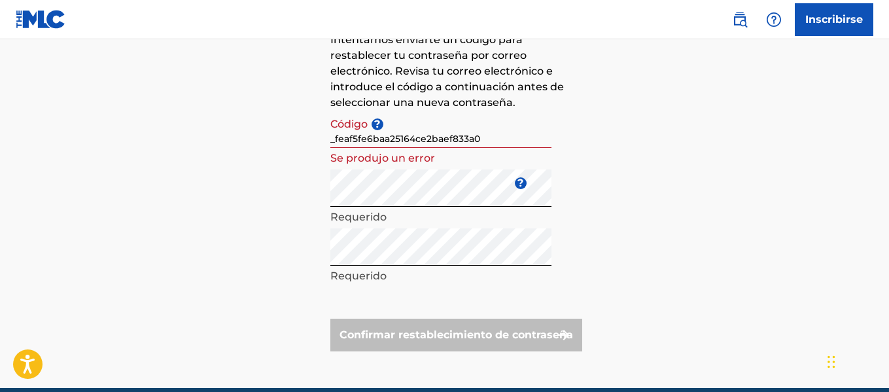
scroll to position [64, 0]
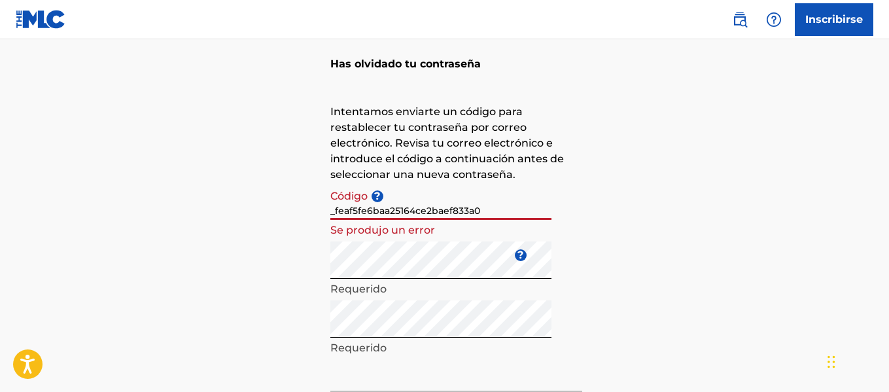
drag, startPoint x: 451, startPoint y: 212, endPoint x: 486, endPoint y: 212, distance: 35.3
click at [486, 212] on input "_feaf5fe6baa25164ce2baef833a0" at bounding box center [440, 201] width 221 height 37
click at [469, 207] on input "_feaf5fe6baa25164ce2baef833a0" at bounding box center [440, 201] width 221 height 37
drag, startPoint x: 514, startPoint y: 211, endPoint x: 325, endPoint y: 214, distance: 189.1
click at [325, 214] on div "Has olvidado tu contraseña Intentamos enviarte un código para restablecer tu co…" at bounding box center [444, 234] width 889 height 452
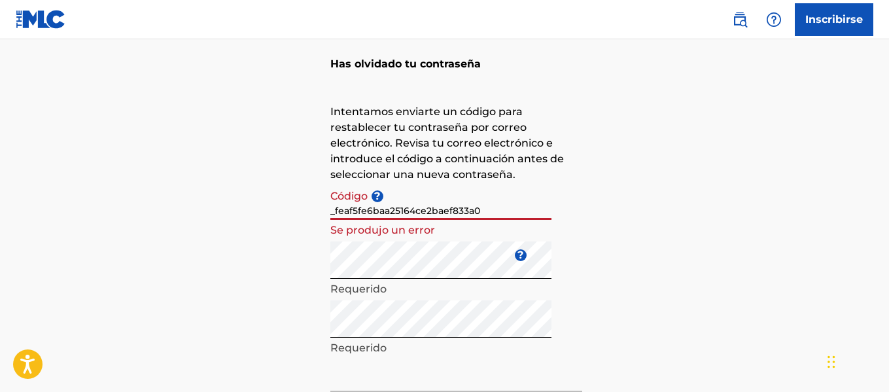
click at [482, 203] on input "_feaf5fe6baa25164ce2baef833a0" at bounding box center [440, 201] width 221 height 37
drag, startPoint x: 487, startPoint y: 211, endPoint x: 416, endPoint y: 220, distance: 71.2
click at [416, 220] on div "Código ? _feaf5fe6baa25164ce2baef833a0 Se produjo un error" at bounding box center [440, 212] width 221 height 59
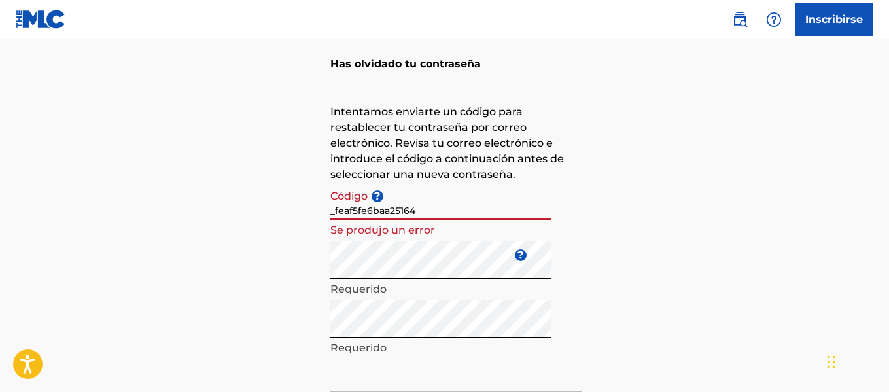
drag, startPoint x: 388, startPoint y: 212, endPoint x: 247, endPoint y: 211, distance: 141.3
click at [245, 211] on div "Has olvidado tu contraseña Intentamos enviarte un código para restablecer tu co…" at bounding box center [444, 234] width 889 height 452
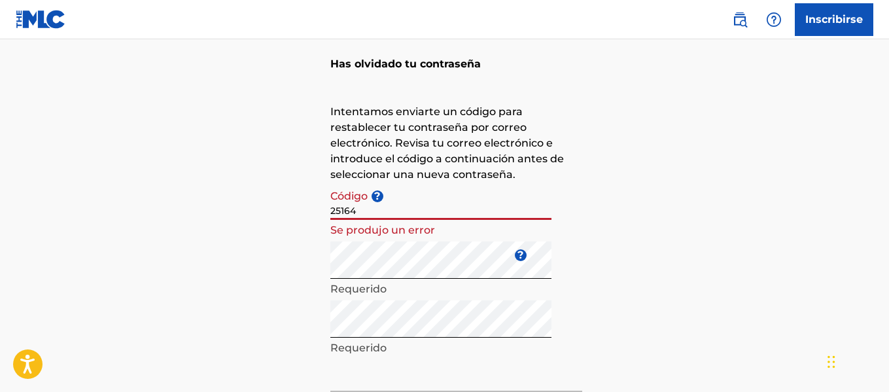
drag, startPoint x: 398, startPoint y: 204, endPoint x: 387, endPoint y: 214, distance: 14.8
click at [387, 214] on input "25164" at bounding box center [440, 201] width 221 height 37
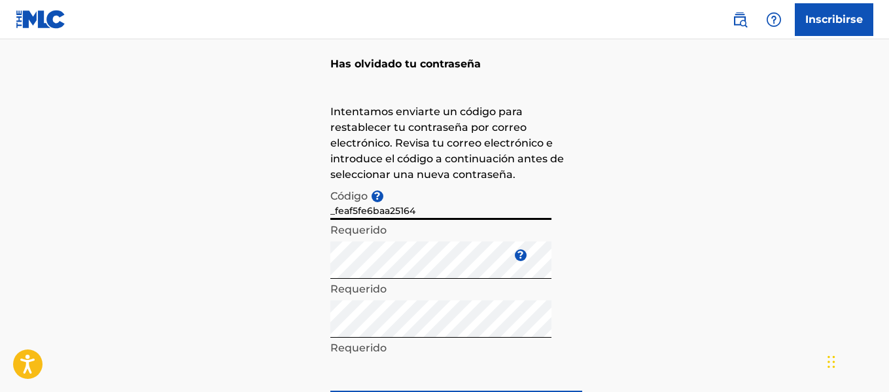
type input "z25164"
drag, startPoint x: 388, startPoint y: 213, endPoint x: 255, endPoint y: 208, distance: 133.6
click at [254, 208] on div "Has olvidado tu contraseña Intentamos enviarte un código para restablecer tu co…" at bounding box center [444, 234] width 889 height 452
type input "_feaf5fe6baa25164ce2baef833a0"
click at [692, 247] on div "Has olvidado tu contraseña Intentamos enviarte un código para restablecer tu co…" at bounding box center [444, 234] width 889 height 452
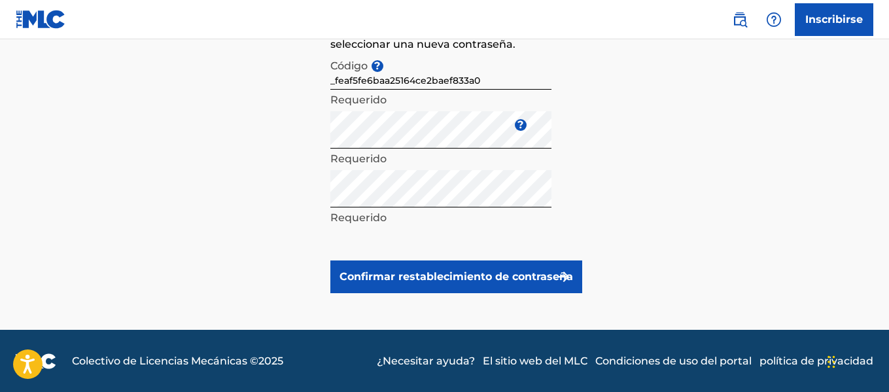
scroll to position [195, 0]
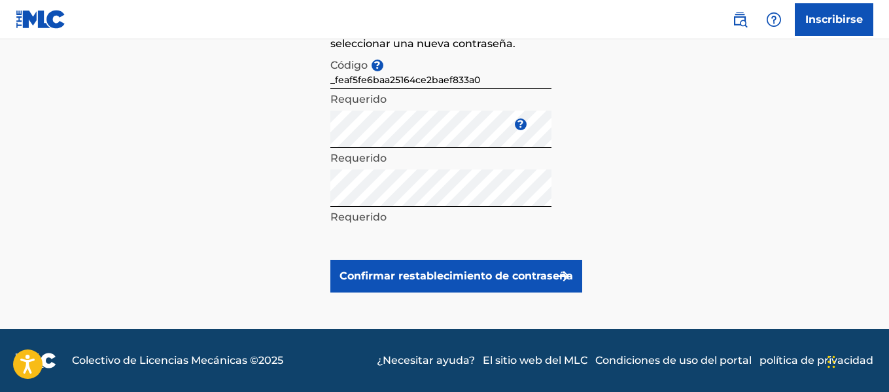
click at [442, 258] on form "Código ? _feaf5fe6baa25164ce2baef833a0 Requerido Introduzca una nueva contraseñ…" at bounding box center [456, 172] width 252 height 241
click at [441, 270] on font "Confirmar restablecimiento de contraseña" at bounding box center [457, 276] width 234 height 12
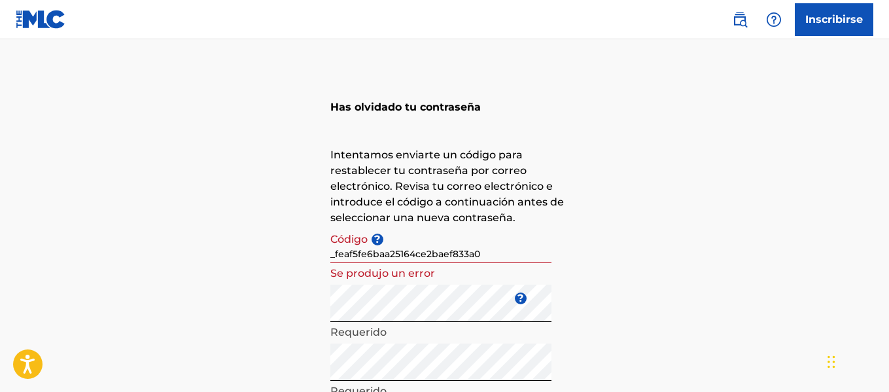
scroll to position [0, 0]
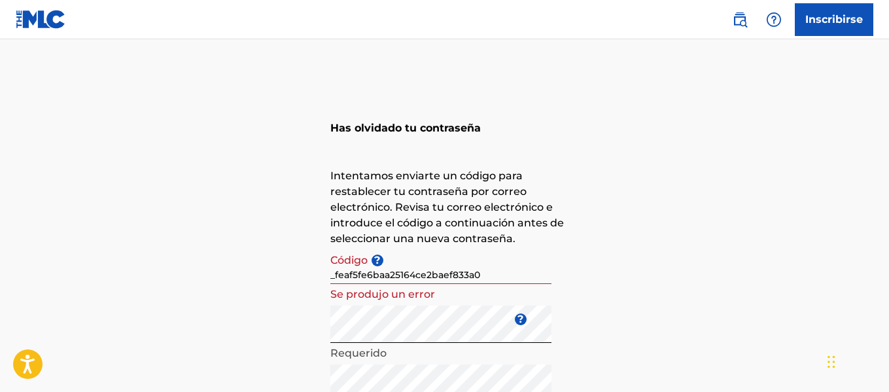
click at [57, 19] on img at bounding box center [41, 19] width 50 height 19
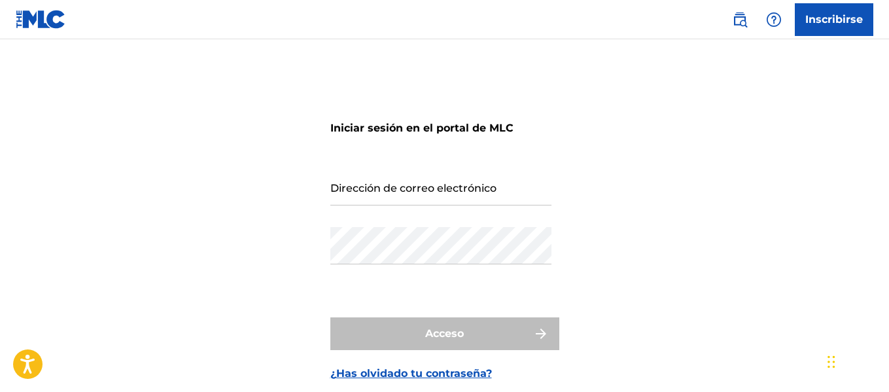
click at [381, 182] on input "Dirección de correo electrónico" at bounding box center [440, 186] width 221 height 37
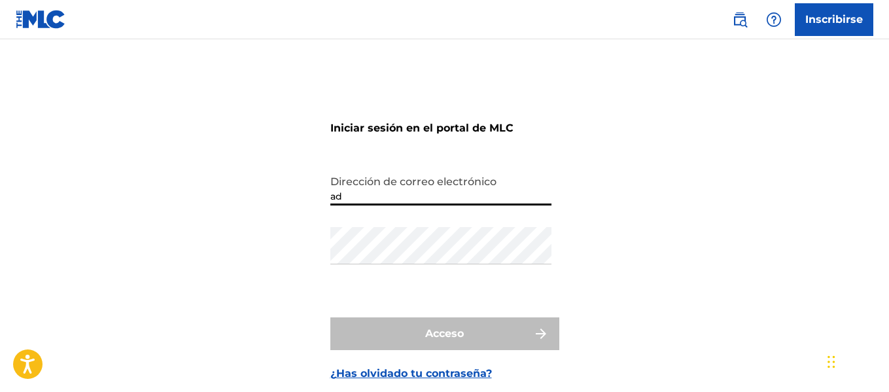
type input "a"
type input "djtt"
click at [885, 171] on div "Iniciar sesión en el portal de MLC Dirección de correo electrónico djtt Contras…" at bounding box center [444, 237] width 889 height 330
